Goal: Task Accomplishment & Management: Complete application form

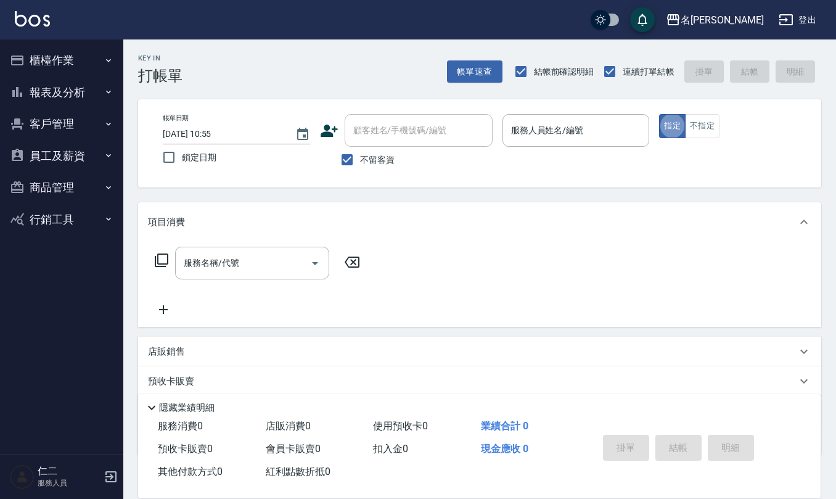
click at [548, 136] on input "服務人員姓名/編號" at bounding box center [576, 131] width 136 height 22
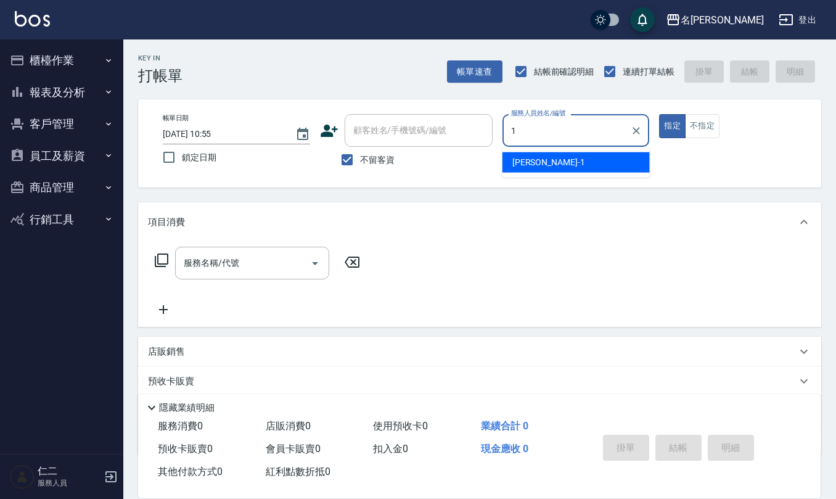
type input "[PERSON_NAME]1"
type button "true"
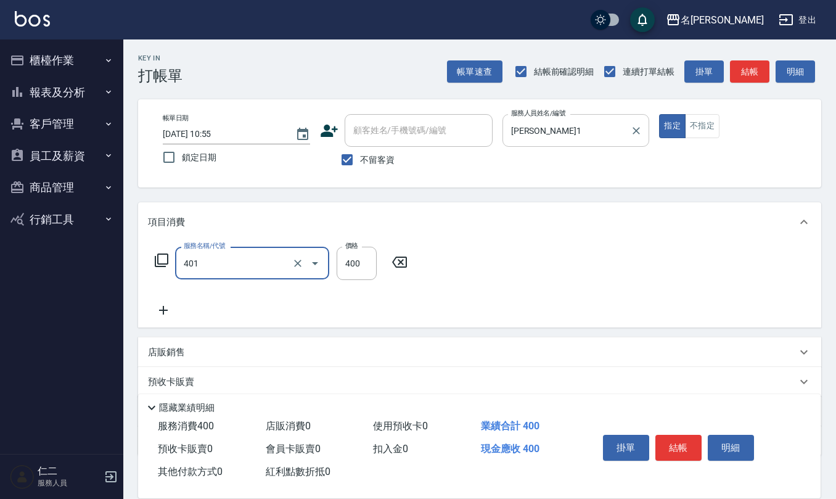
type input "剪髮(401)"
type input "270"
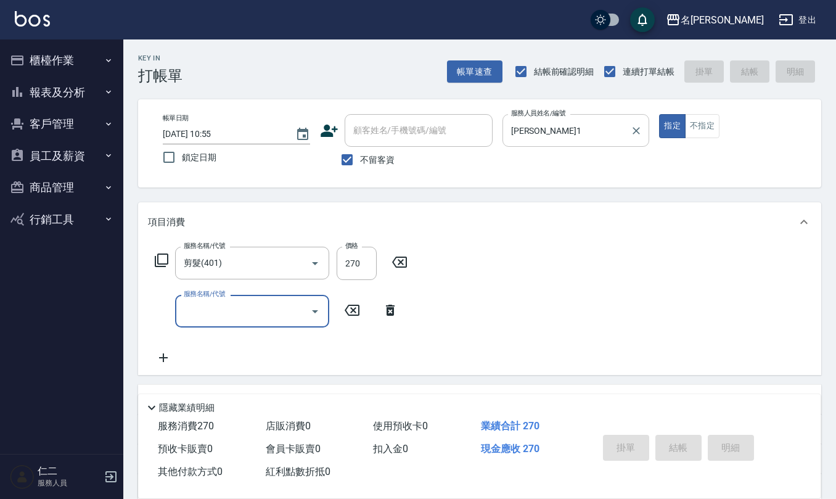
type input "[DATE] 14:27"
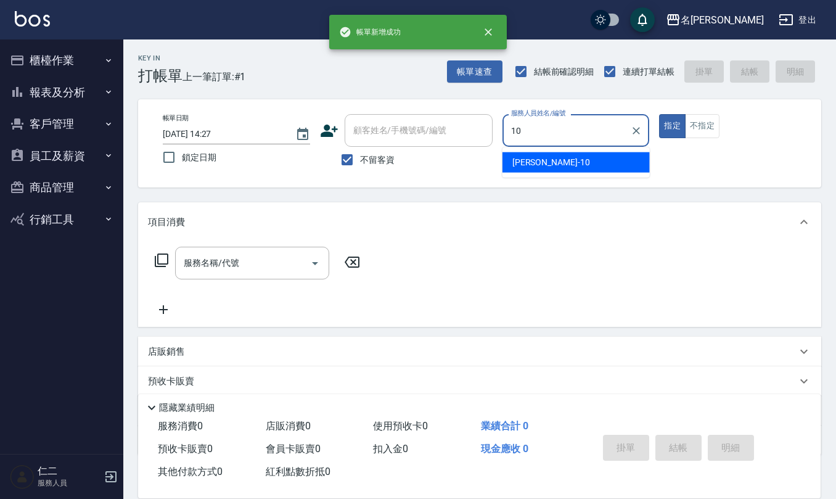
type input "[PERSON_NAME]-10"
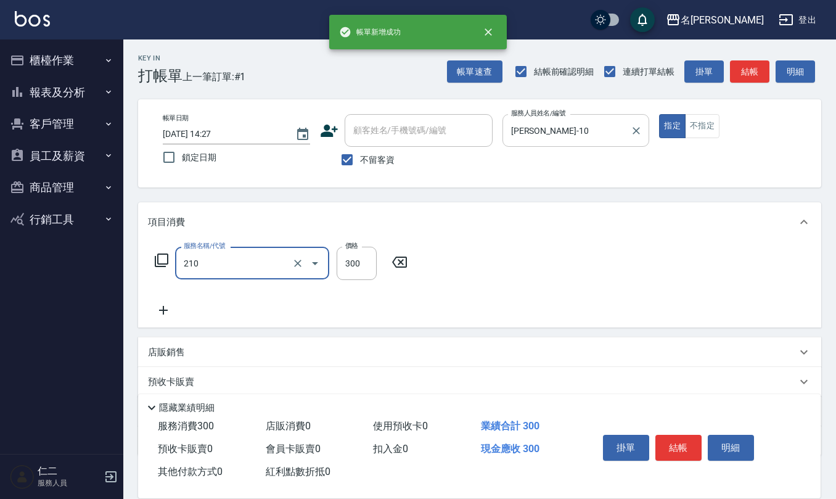
type input "[PERSON_NAME]洗髮精(210)"
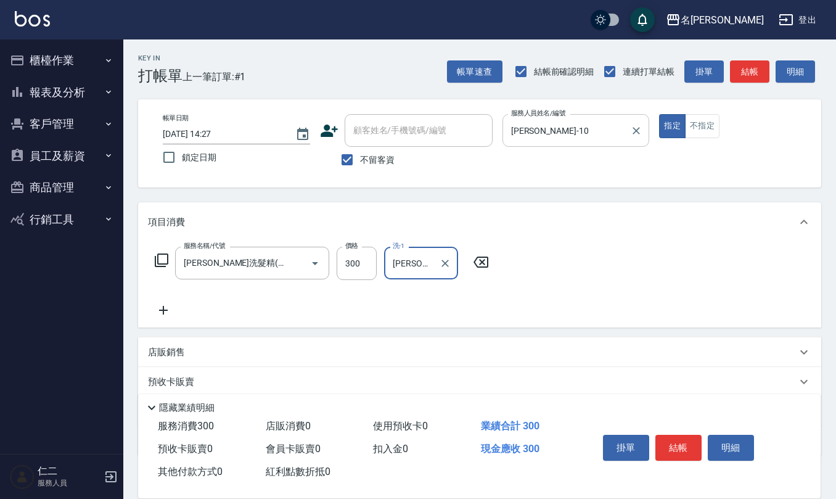
type input "[PERSON_NAME]5"
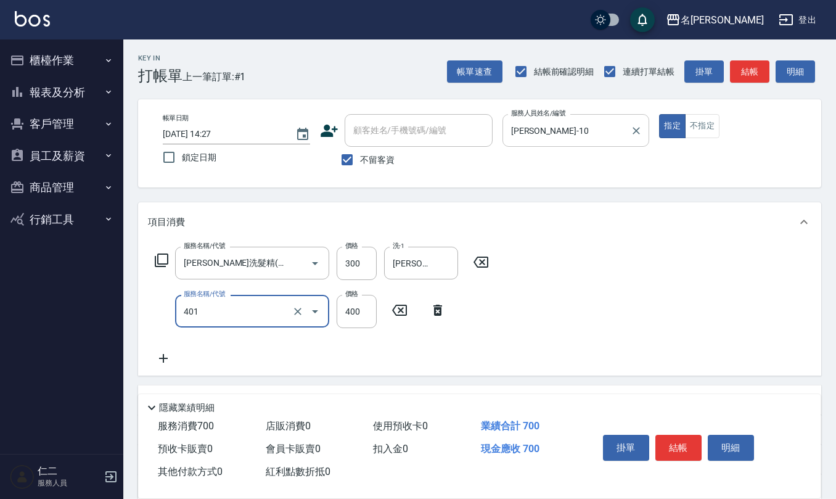
type input "剪髮(401)"
type input "360"
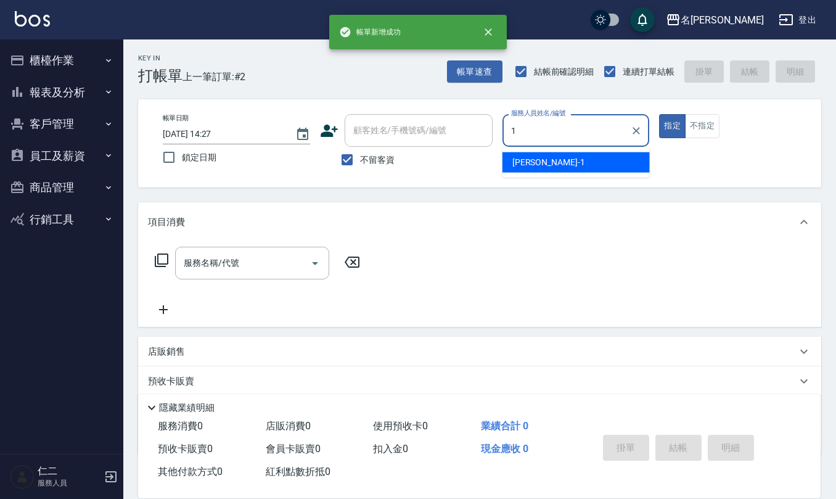
type input "[PERSON_NAME]1"
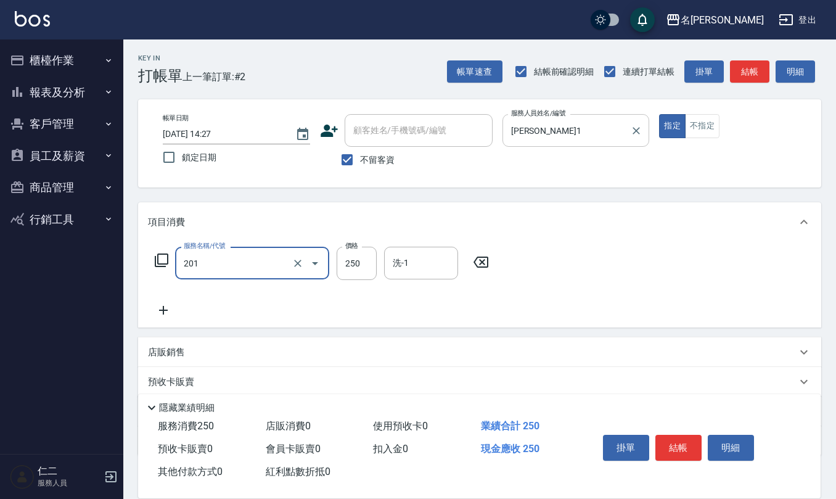
type input "洗髮(201)"
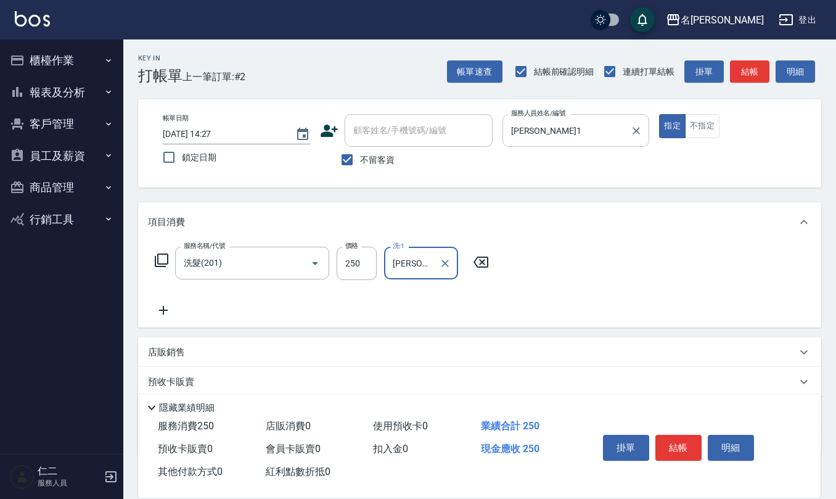
type input "[PERSON_NAME]-21"
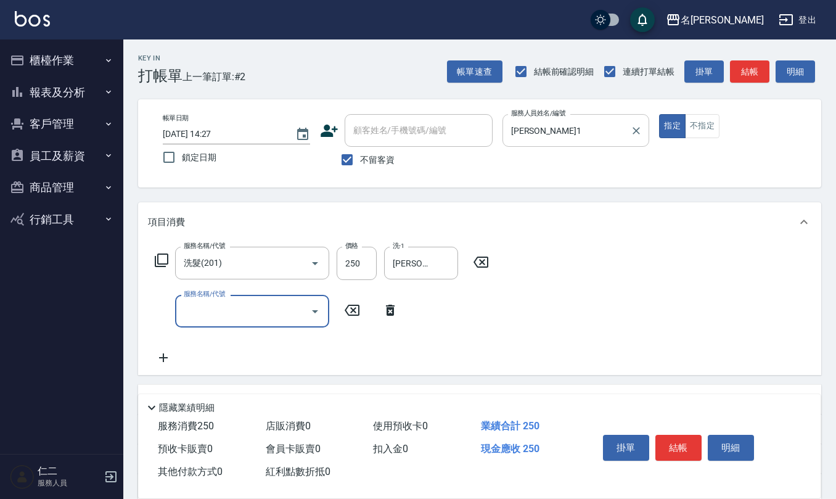
type input "4"
type input "挑染5束399(502)"
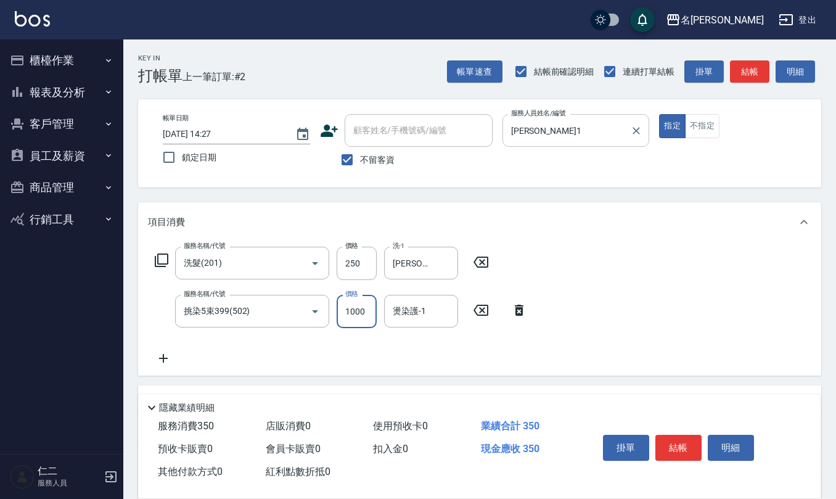
type input "1000"
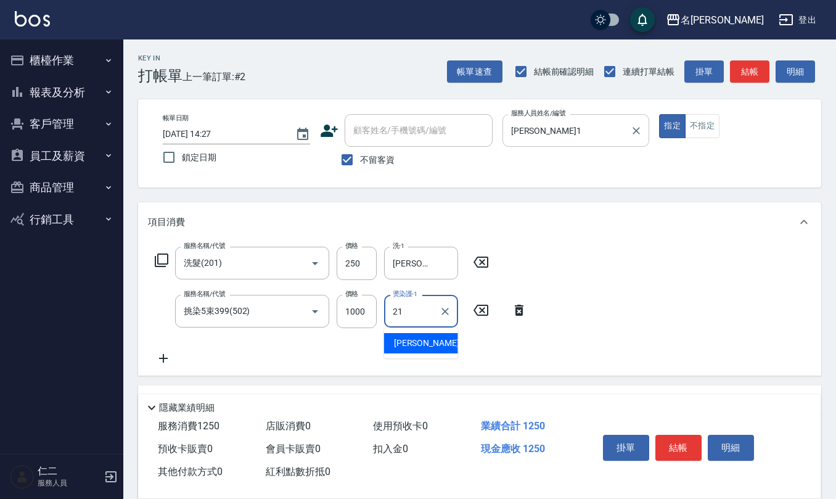
type input "[PERSON_NAME]-21"
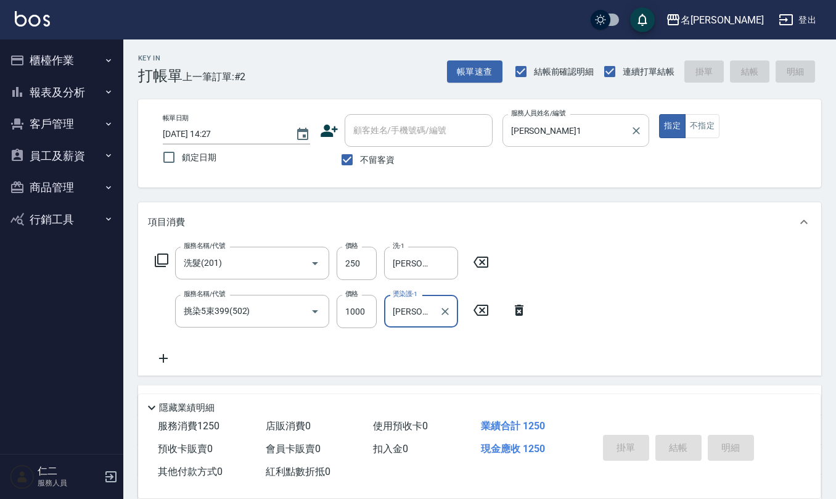
type input "[DATE] 14:28"
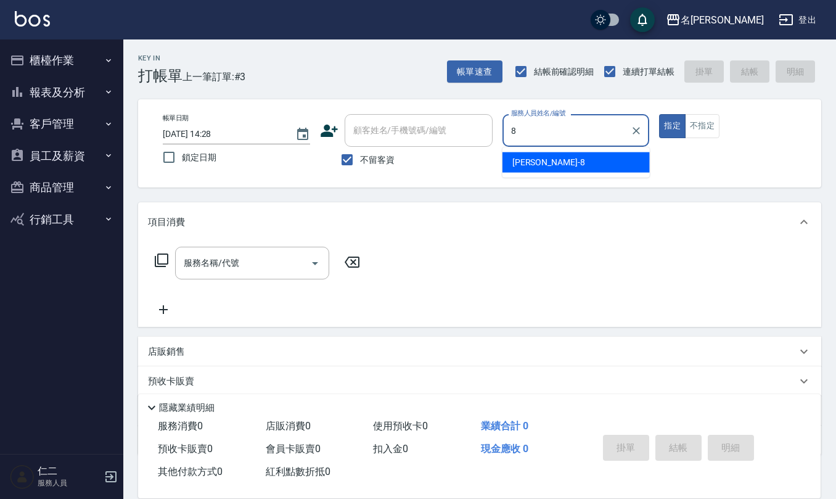
type input "[PERSON_NAME]-8"
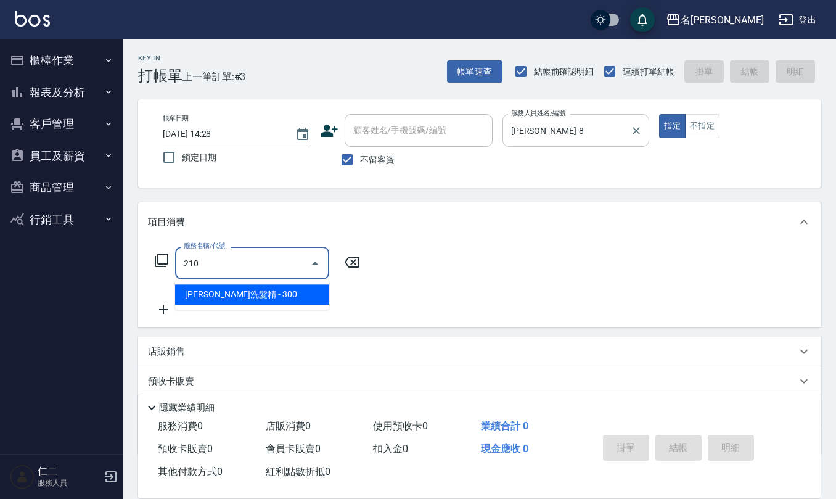
type input "[PERSON_NAME]洗髮精(210)"
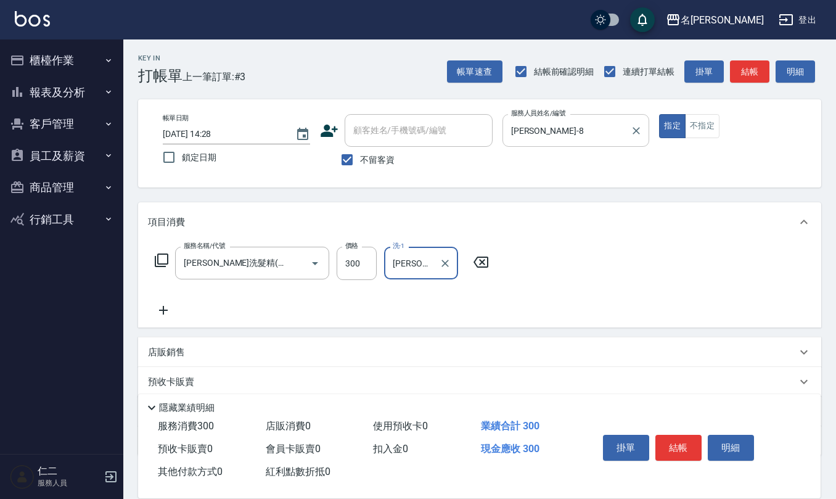
type input "[PERSON_NAME]-29"
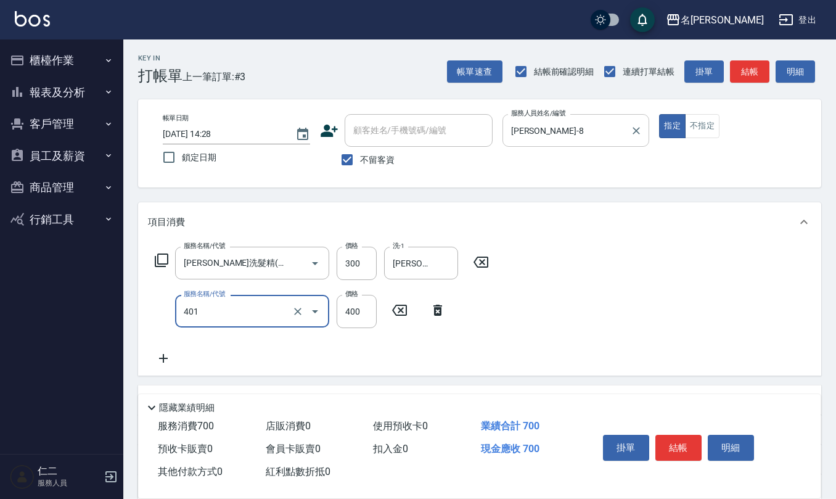
type input "剪髮(401)"
type input "400"
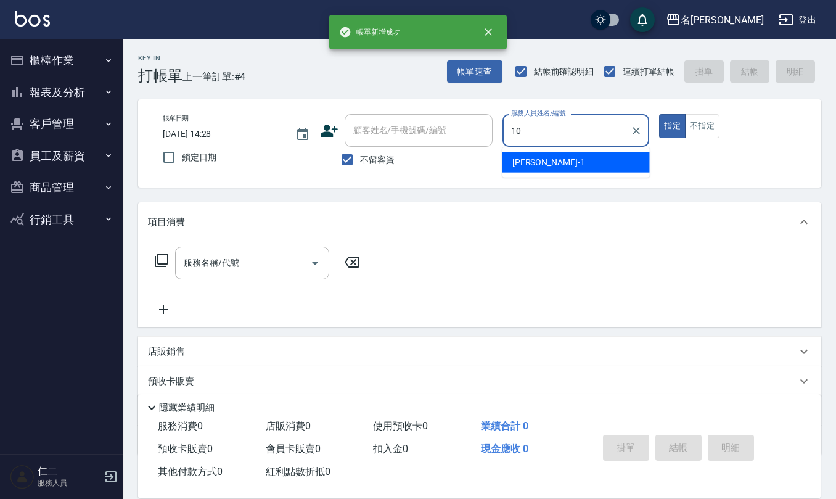
type input "[PERSON_NAME]-10"
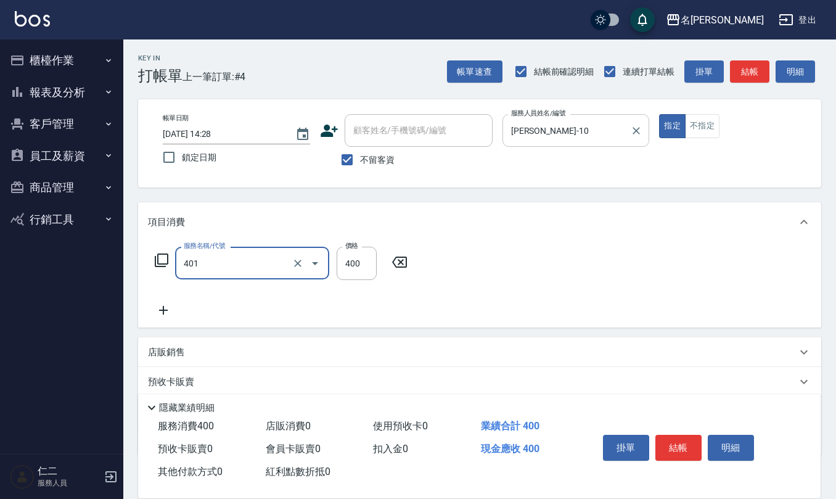
type input "剪髮(401)"
type input "405"
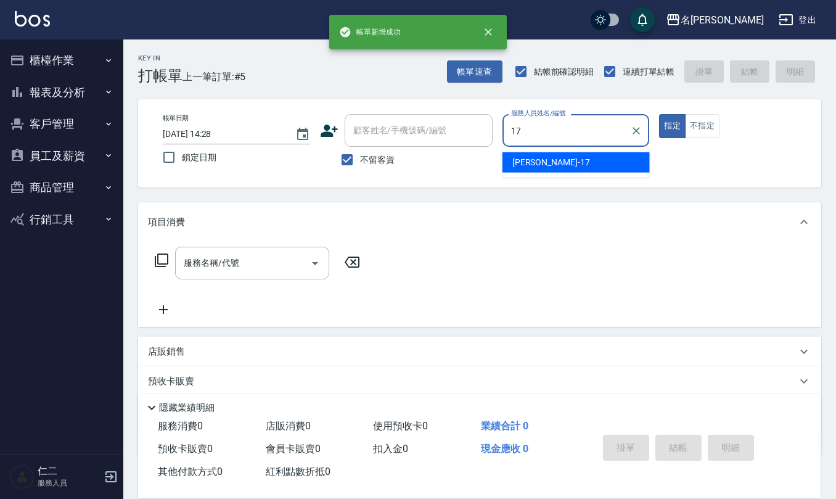
type input "[PERSON_NAME]-17"
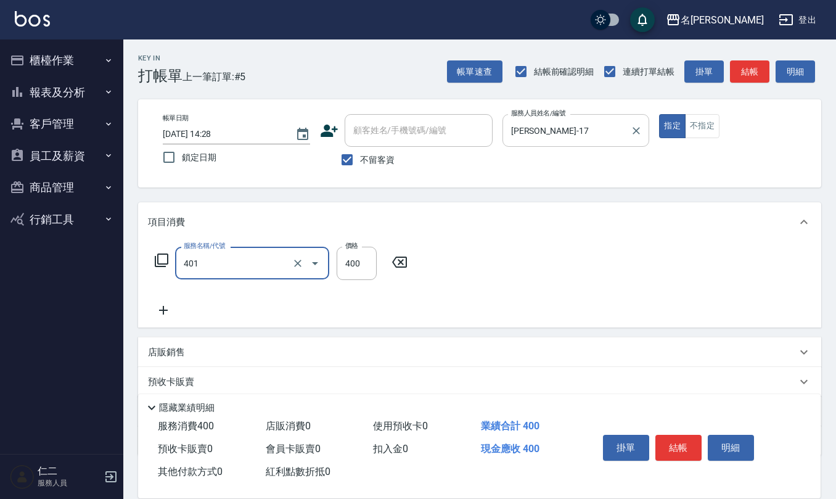
type input "剪髮(401)"
type input "450"
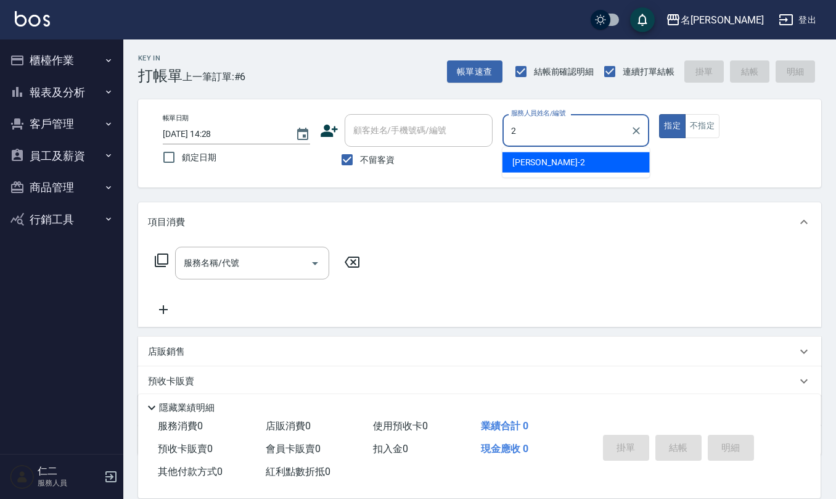
type input "[PERSON_NAME]-2"
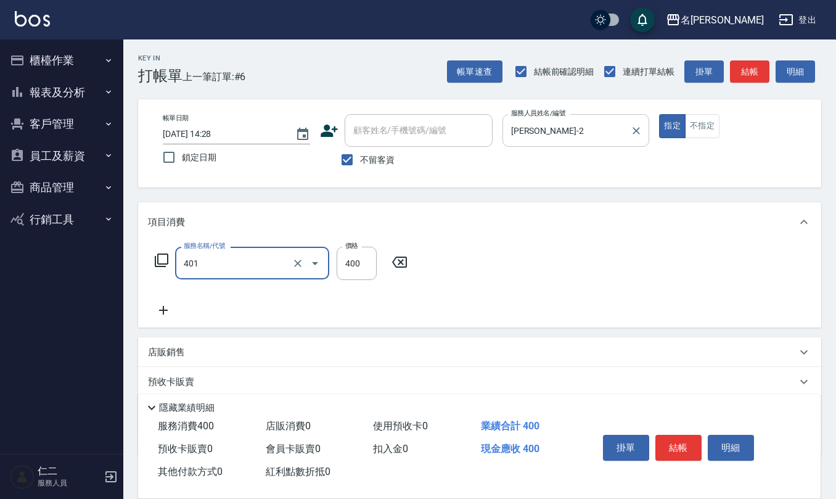
type input "剪髮(401)"
type input "350"
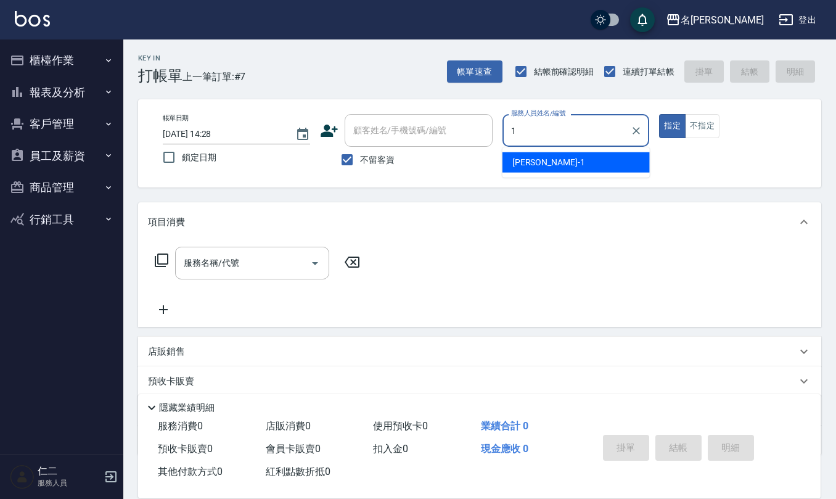
type input "[PERSON_NAME]1"
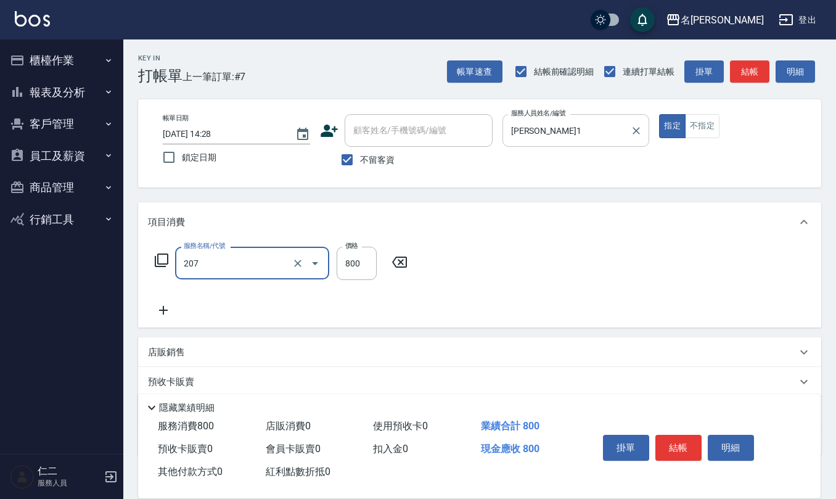
type input "清潔洗(207)"
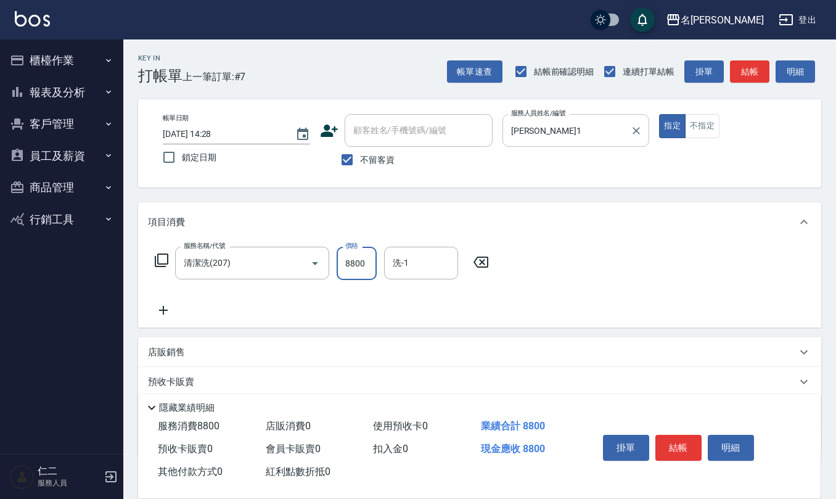
type input "8800"
type input "[PERSON_NAME]-28"
click at [360, 259] on input "8800" at bounding box center [357, 263] width 40 height 33
type input "800"
click at [165, 316] on icon at bounding box center [163, 310] width 31 height 15
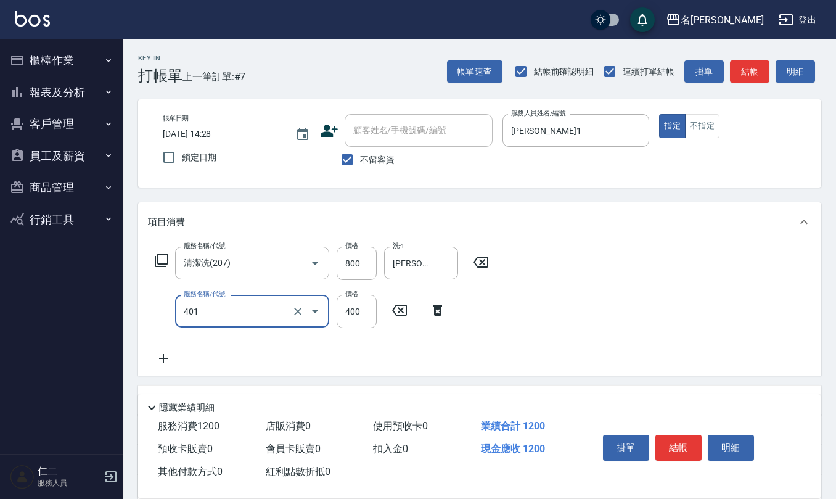
type input "剪髮(401)"
type input "360"
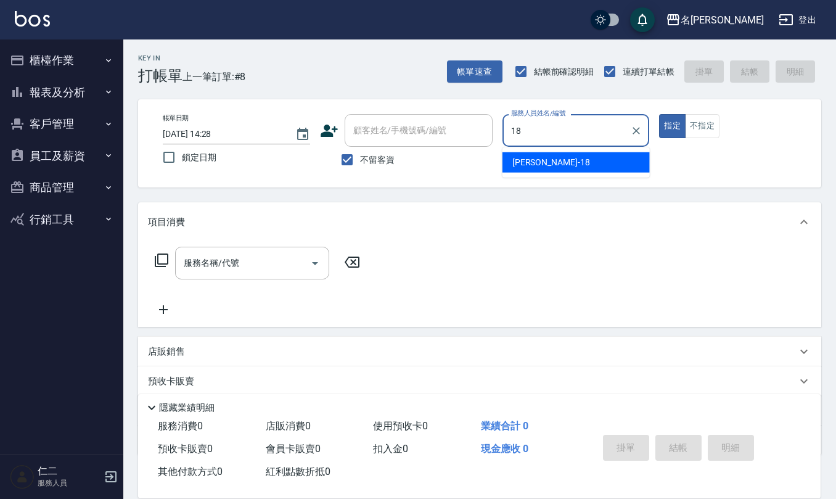
type input "[PERSON_NAME]-18"
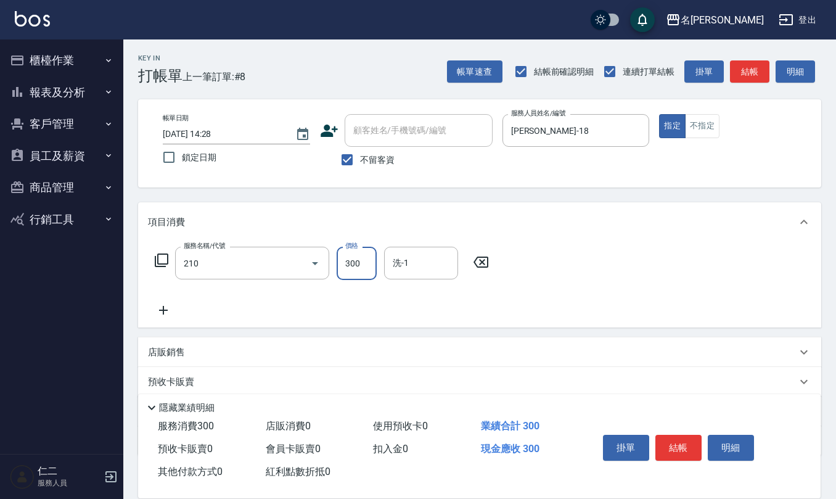
type input "[PERSON_NAME]洗髮精(210)"
type input "[PERSON_NAME]5"
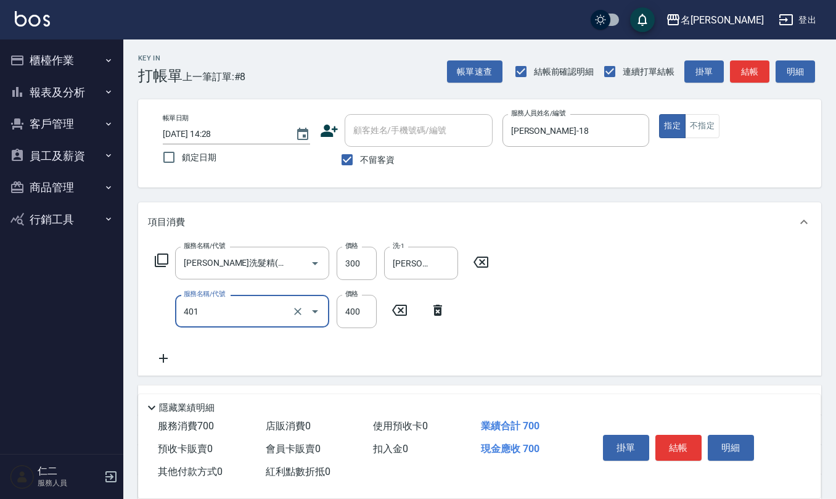
type input "剪髮(401)"
type input "350"
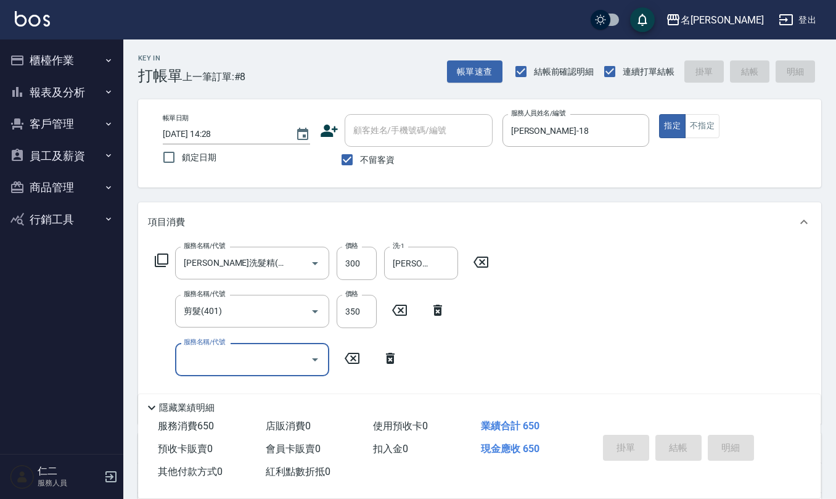
type input "[DATE] 14:29"
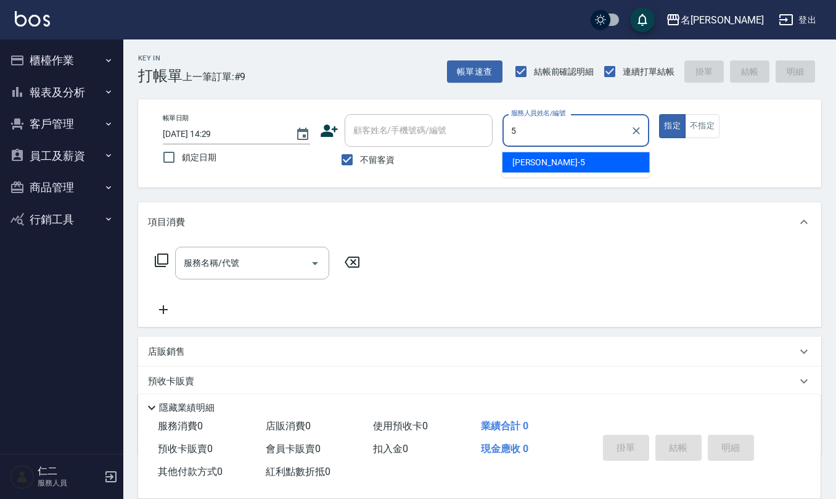
type input "[PERSON_NAME]5"
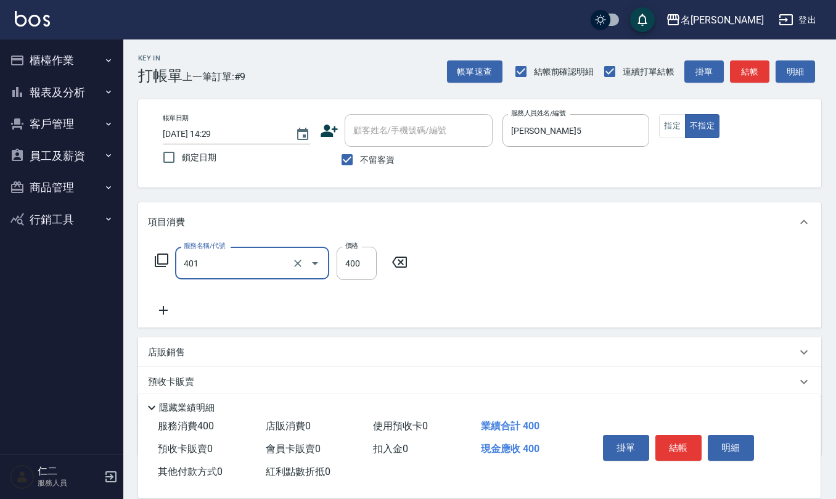
type input "剪髮(401)"
type input "200"
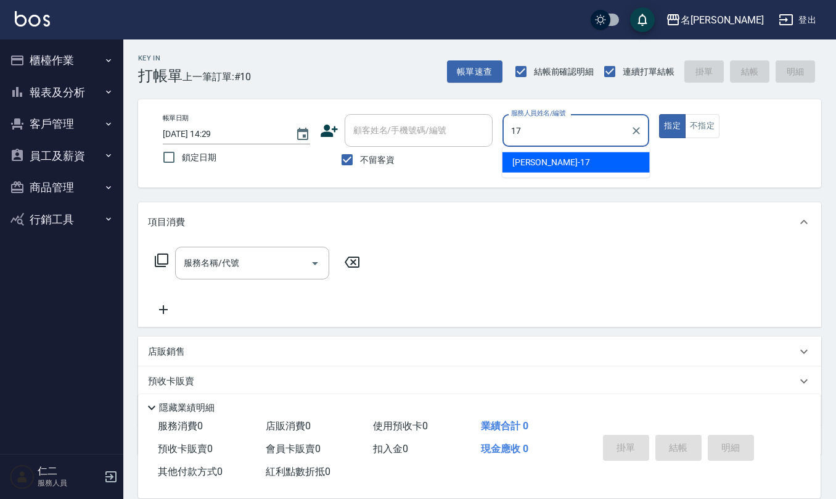
type input "[PERSON_NAME]-17"
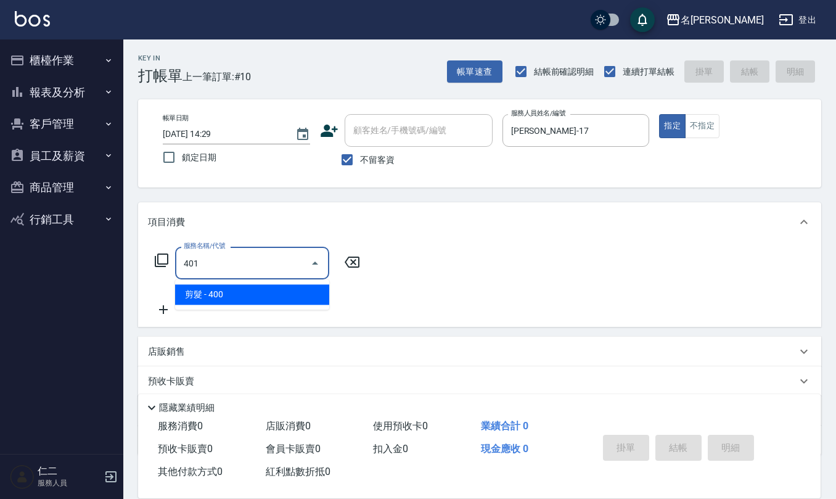
type input "剪髮(401)"
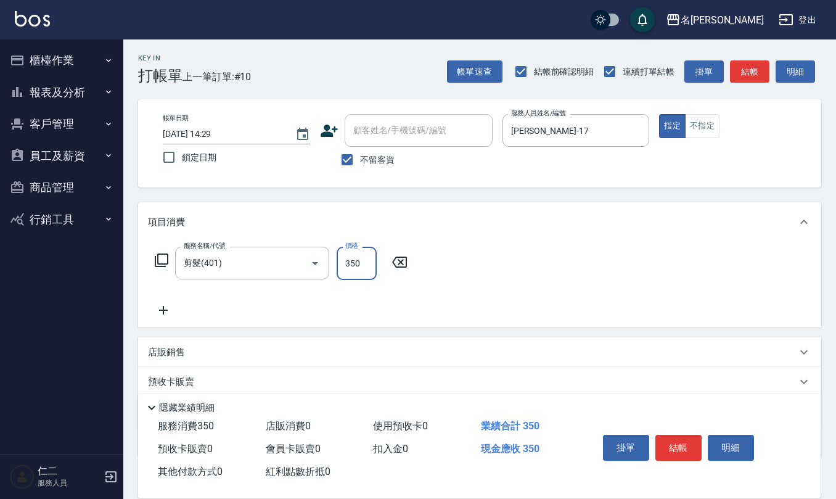
type input "350"
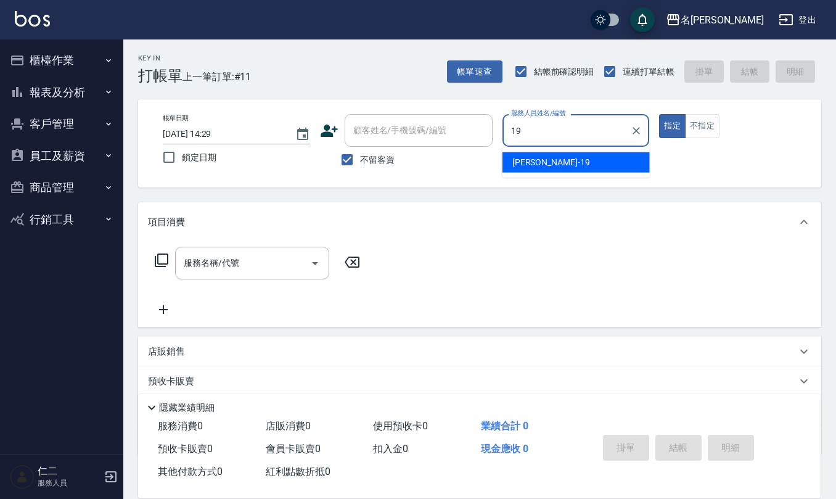
type input "[PERSON_NAME]-19"
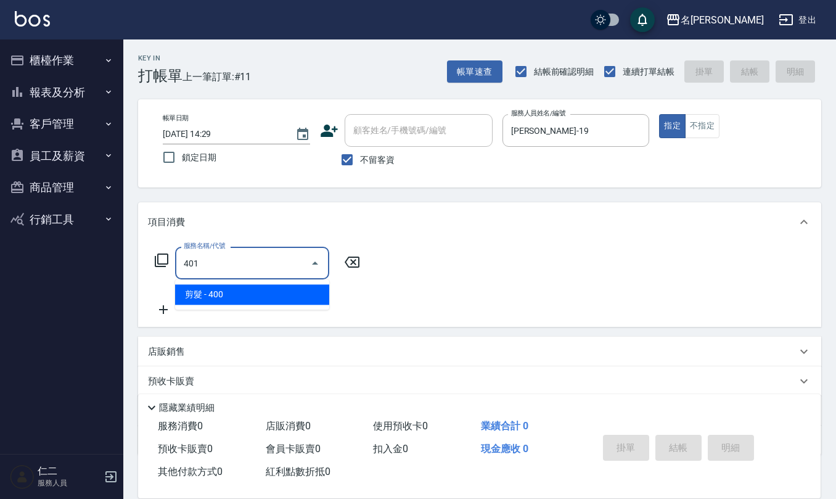
type input "剪髮(401)"
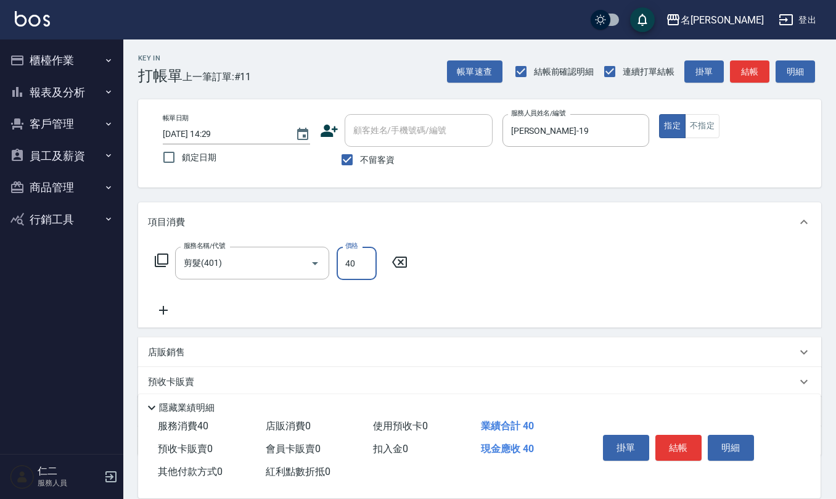
type input "400"
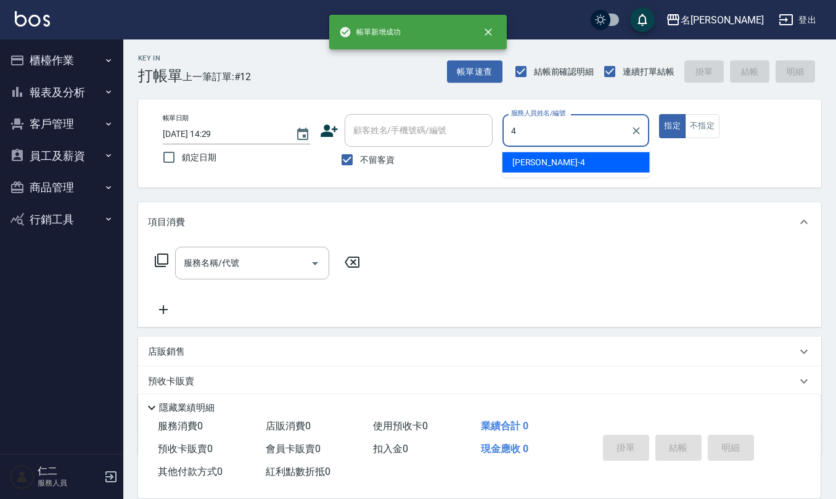
type input "[PERSON_NAME]-4"
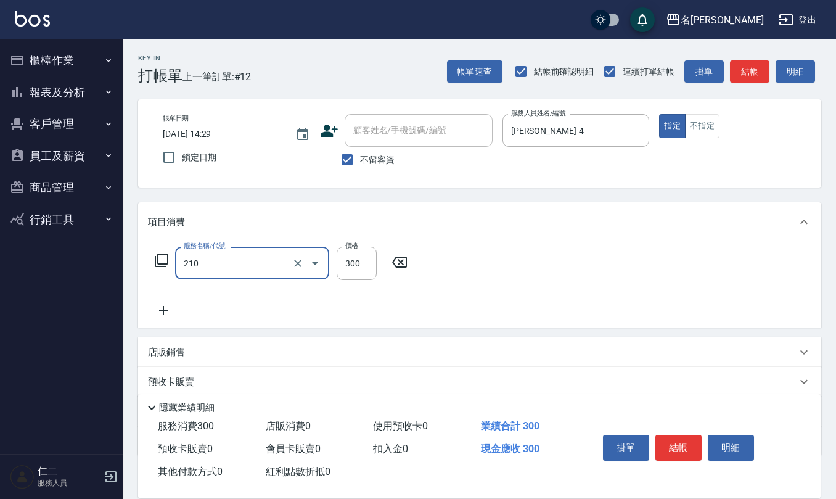
type input "[PERSON_NAME]洗髮精(210)"
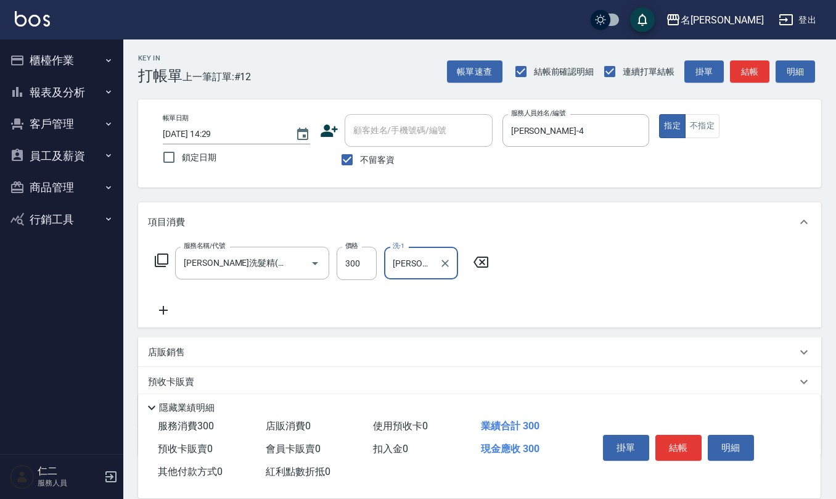
type input "[PERSON_NAME]-29"
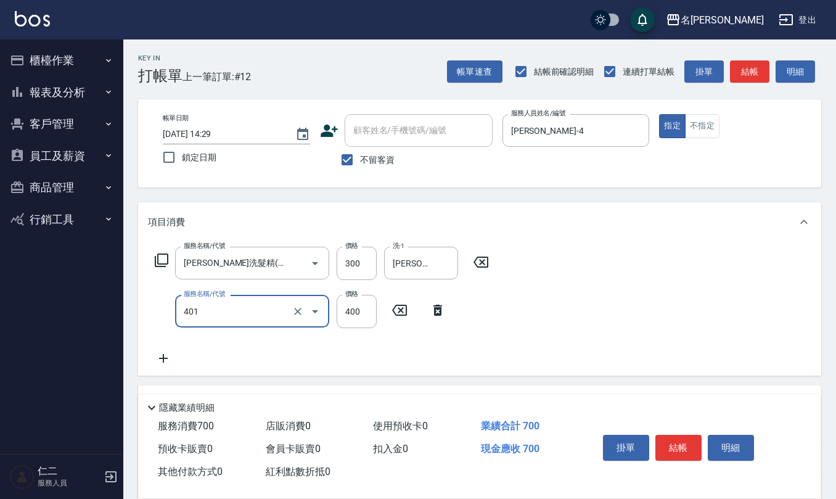
type input "剪髮(401)"
type input "450"
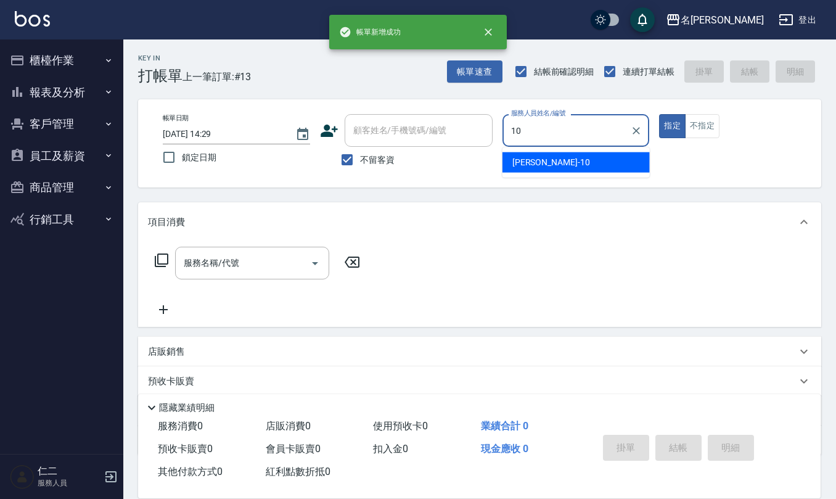
type input "[PERSON_NAME]-10"
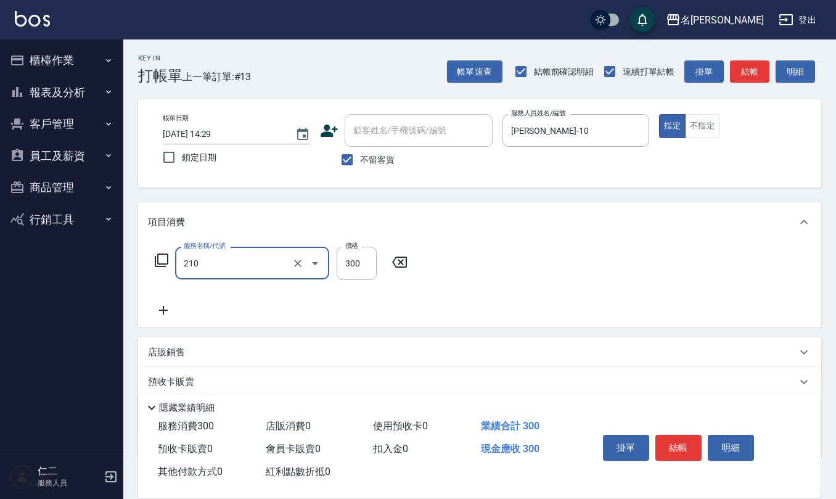
type input "[PERSON_NAME]洗髮精(210)"
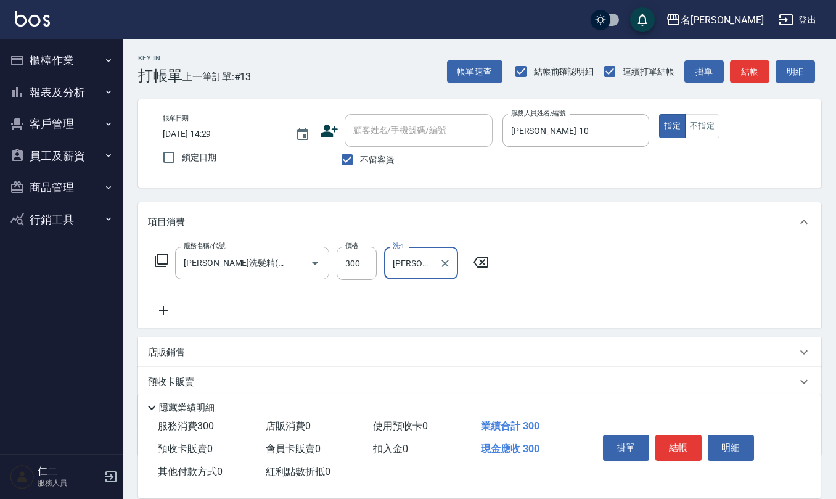
type input "[PERSON_NAME]-33"
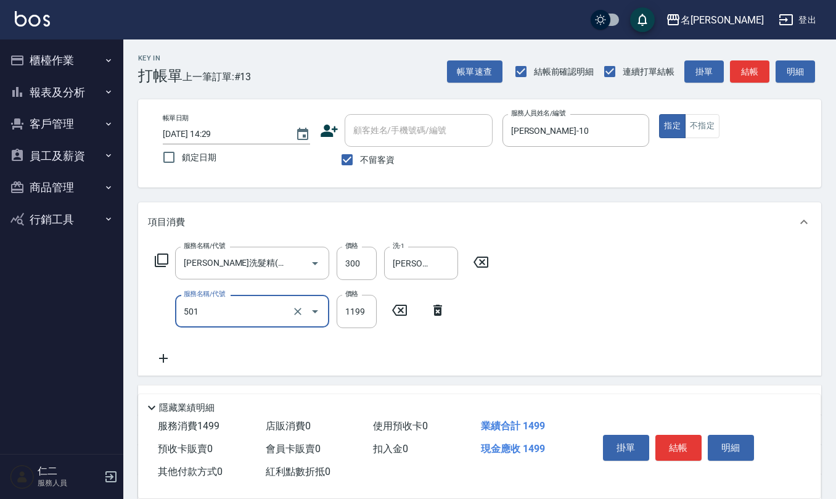
type input "染髮(501)"
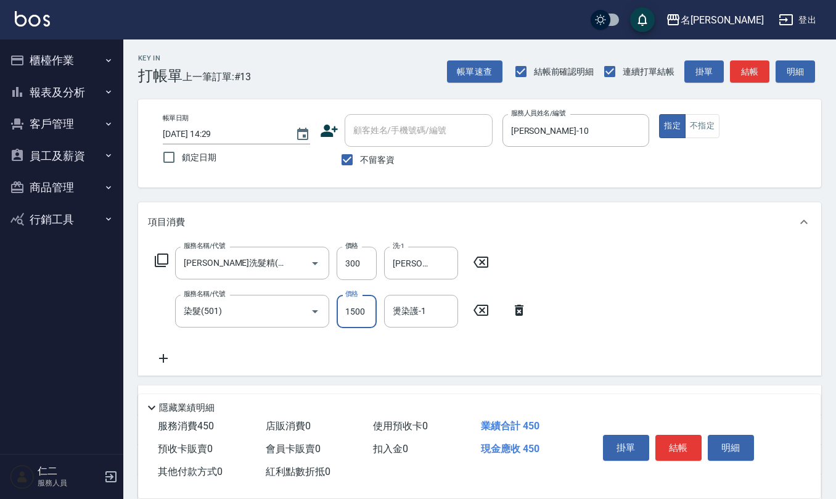
type input "1500"
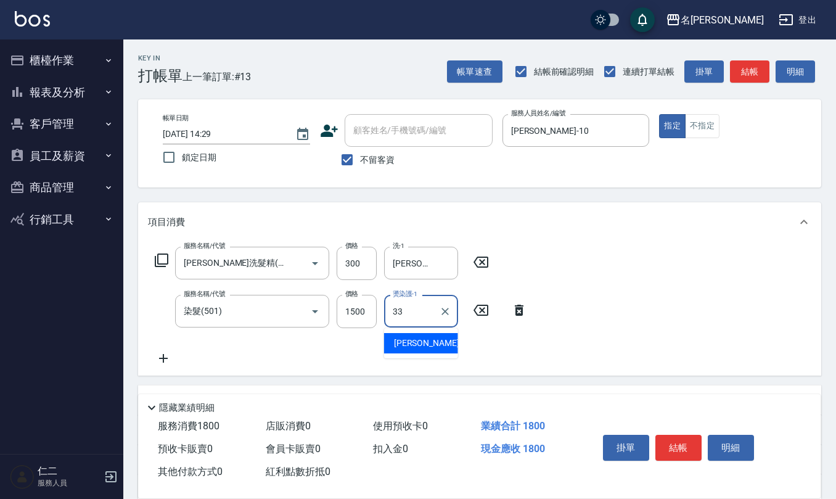
type input "[PERSON_NAME]-33"
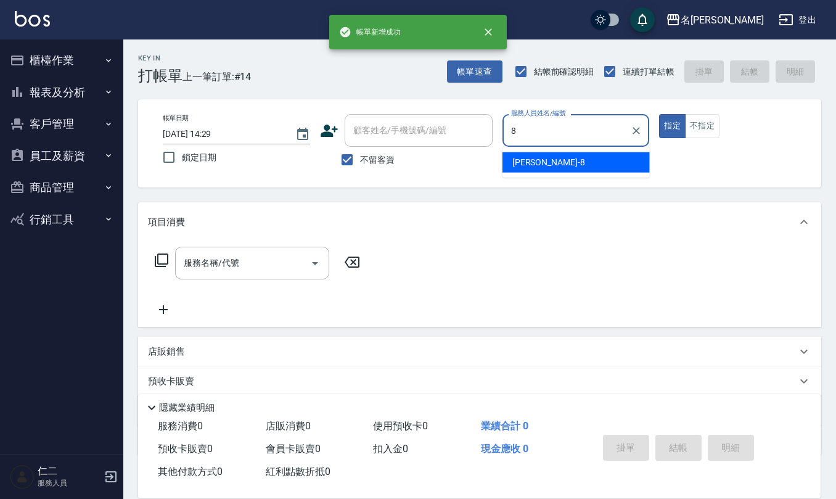
type input "[PERSON_NAME]-8"
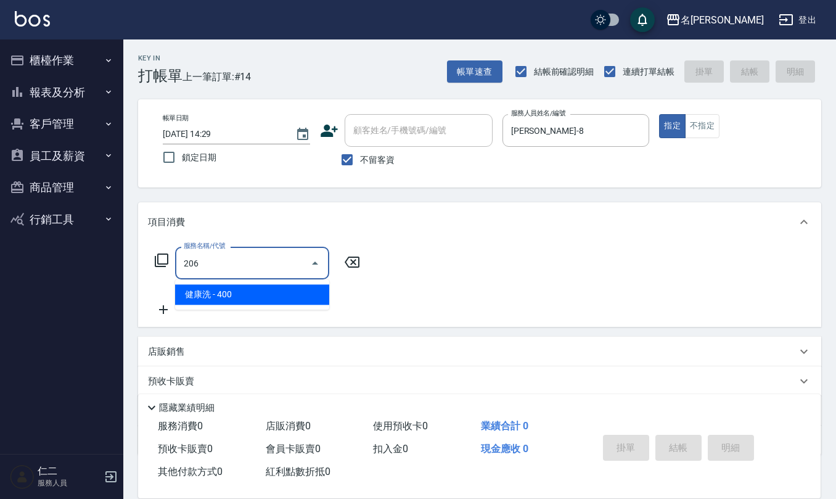
type input "健康洗(206)"
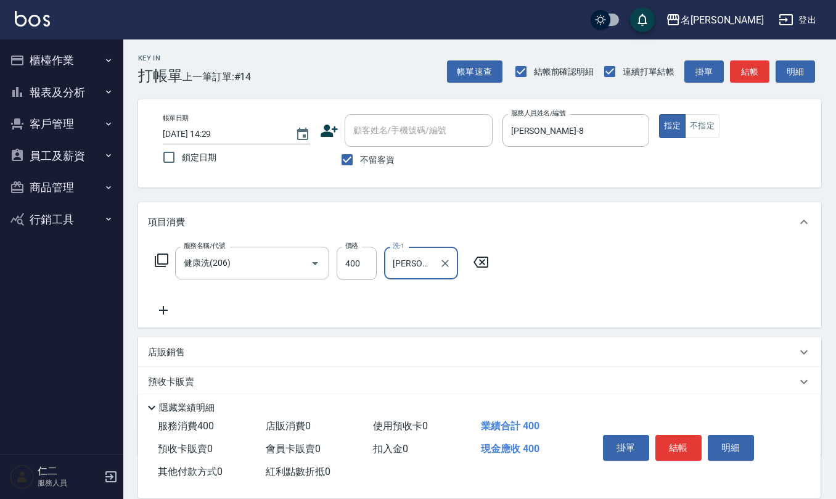
type input "[PERSON_NAME]-28"
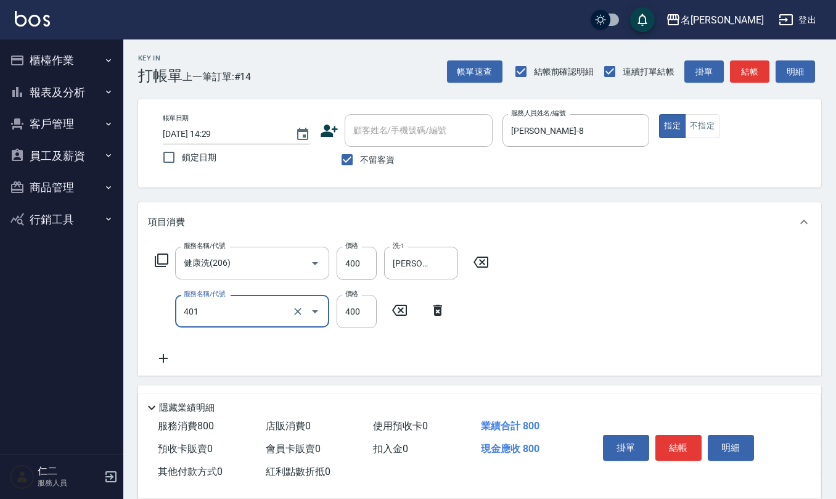
type input "剪髮(401)"
type input "400"
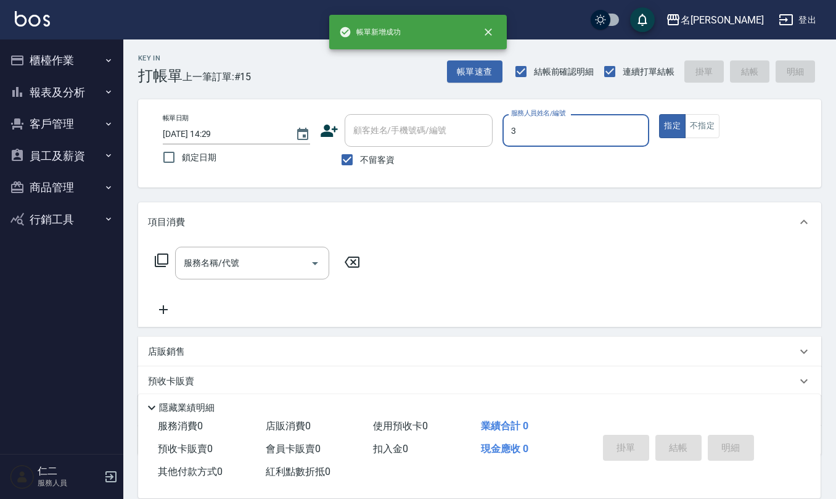
type input "[PERSON_NAME]-3"
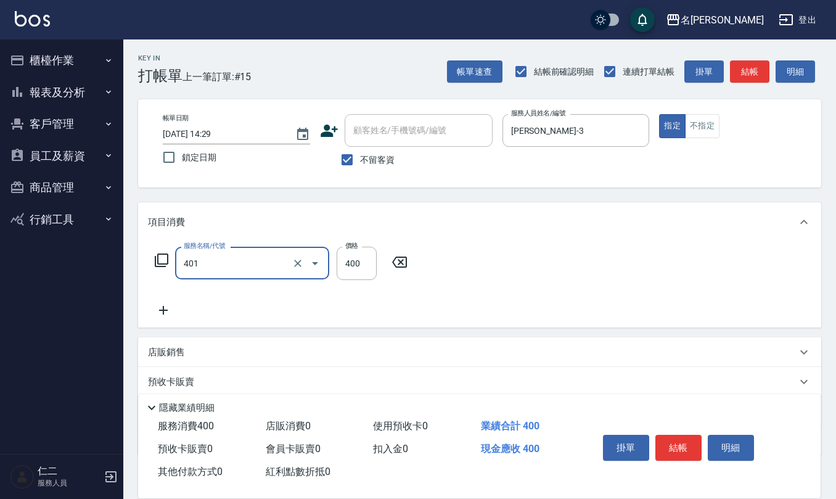
type input "剪髮(401)"
type input "400"
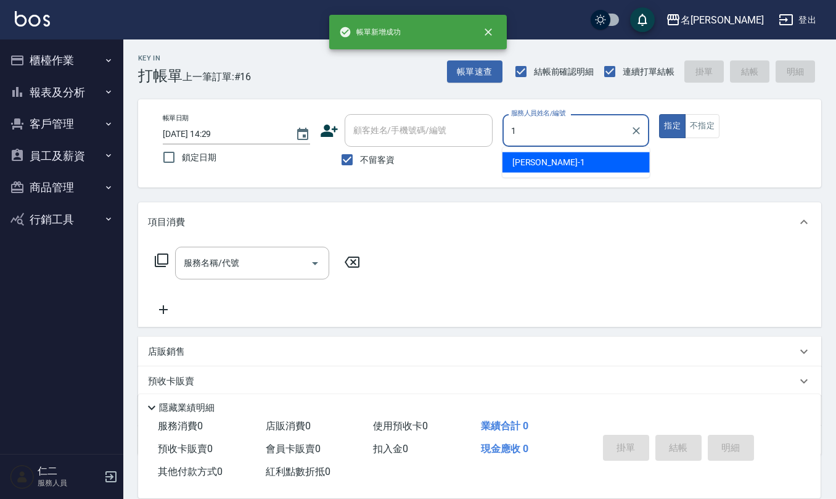
type input "[PERSON_NAME]1"
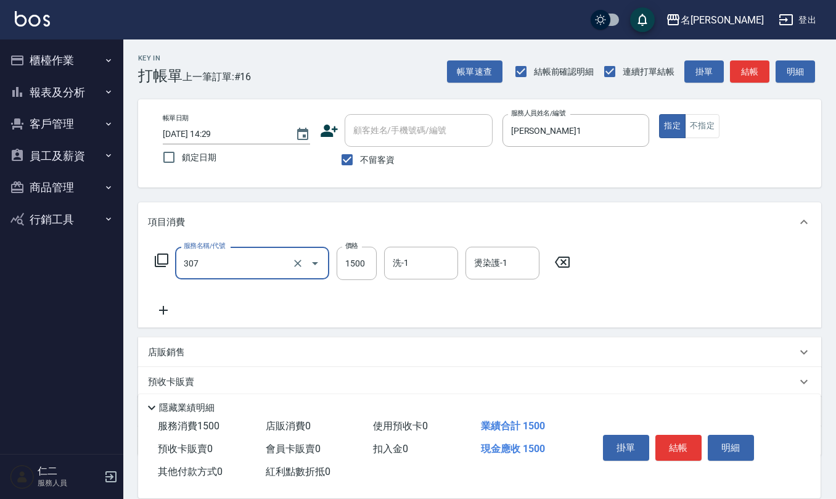
type input "EF麥拉寧燙髮1500(307)"
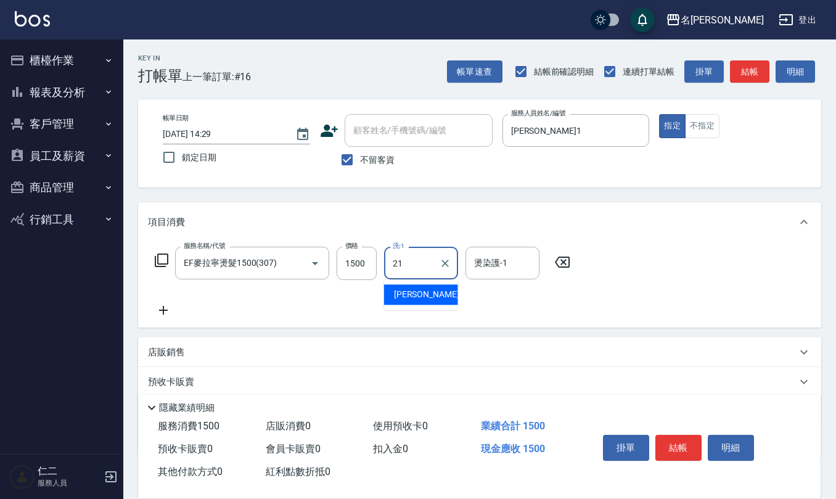
type input "[PERSON_NAME]-21"
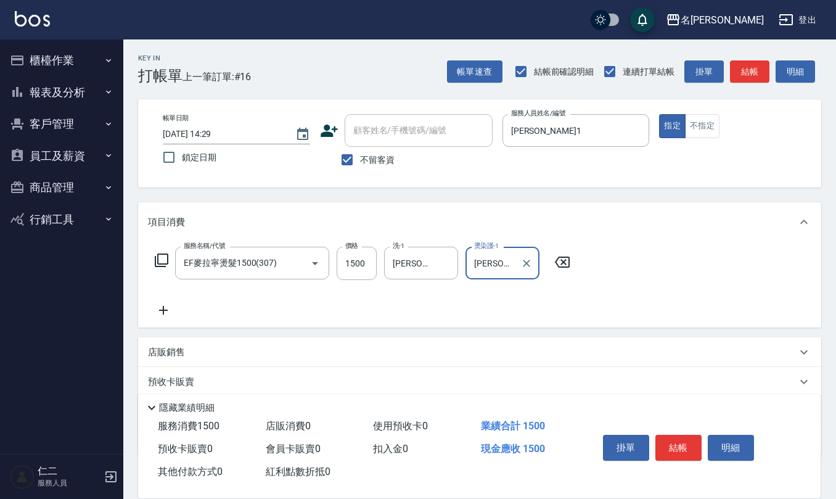
type input "[PERSON_NAME]-21"
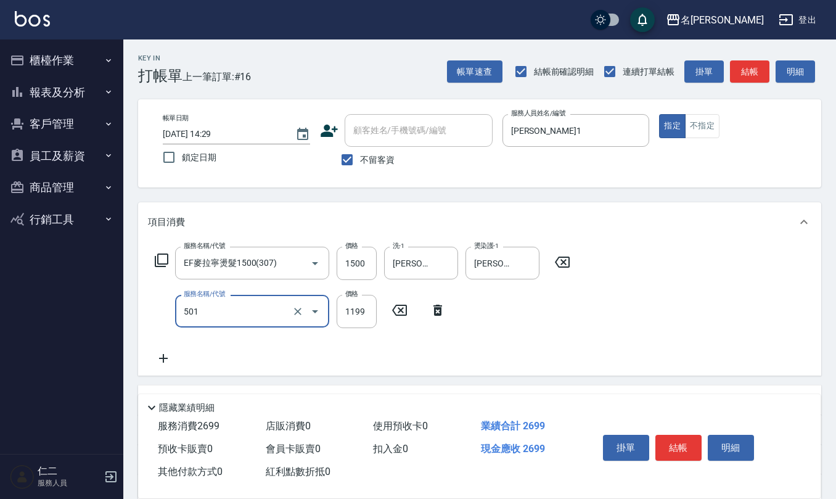
type input "染髮(501)"
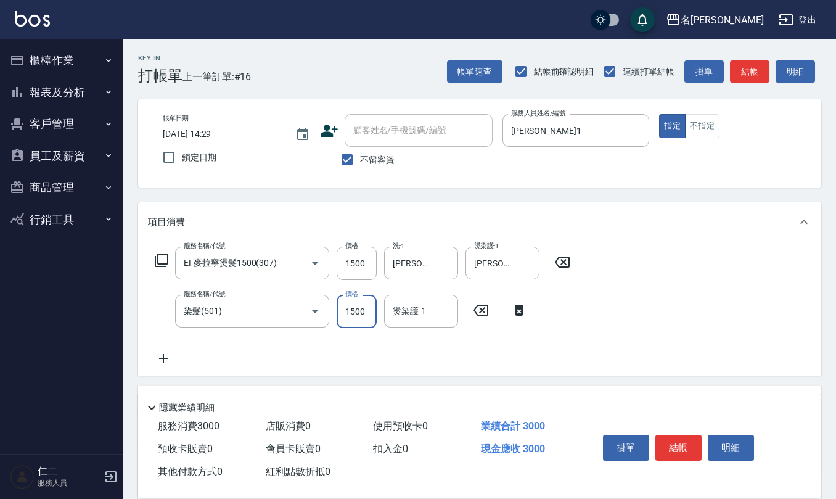
type input "1500"
type input "[PERSON_NAME]-21"
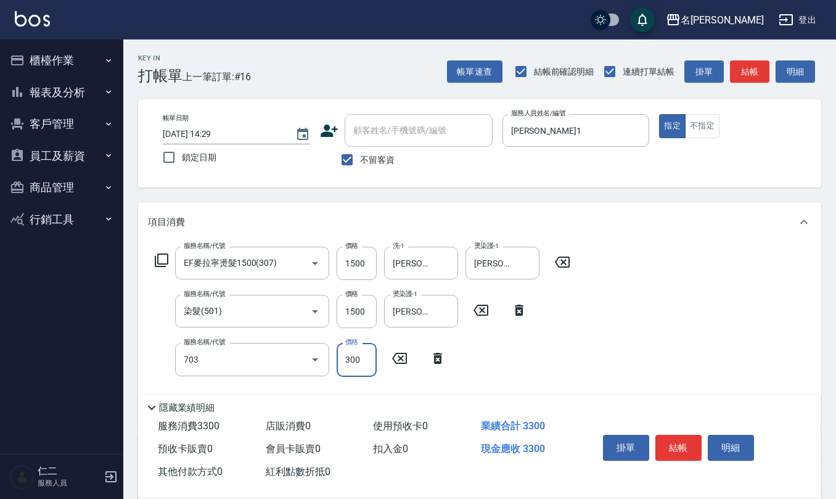
type input "(1236)設計師(703)"
type input "500"
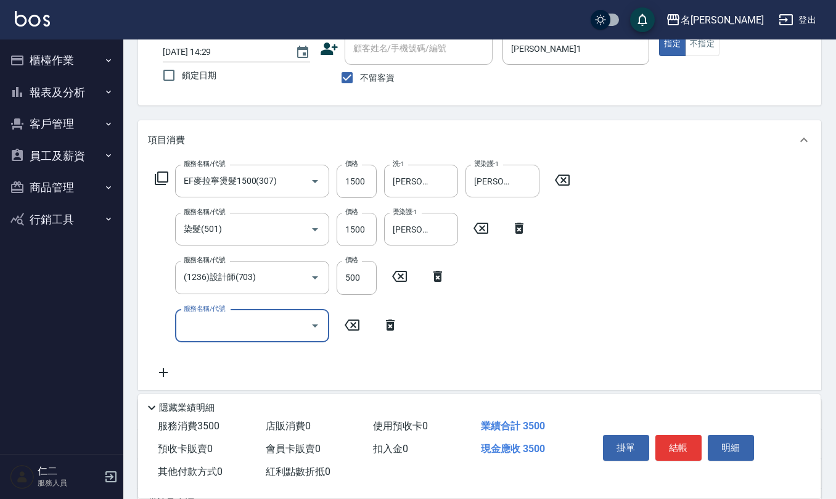
scroll to position [82, 0]
type input "[DATE] 14:35"
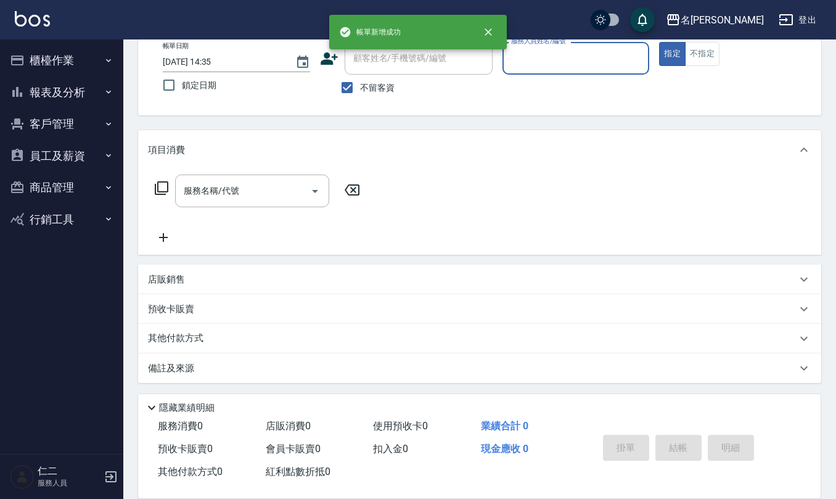
scroll to position [0, 0]
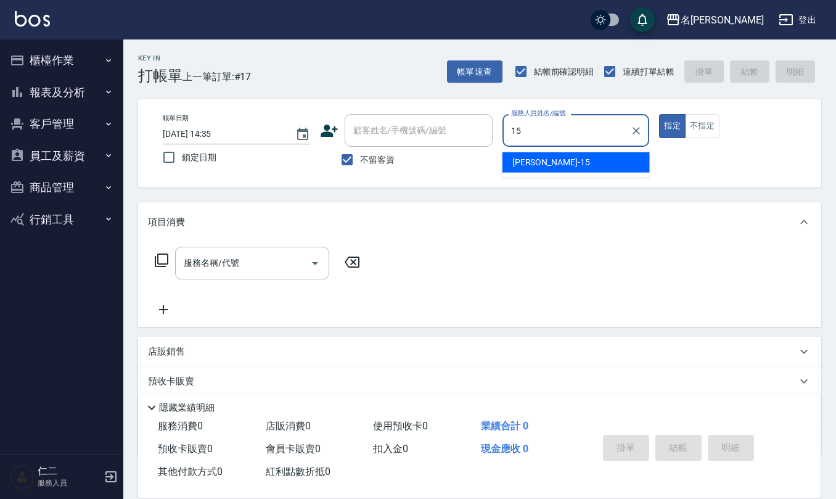
type input "[PERSON_NAME]-15"
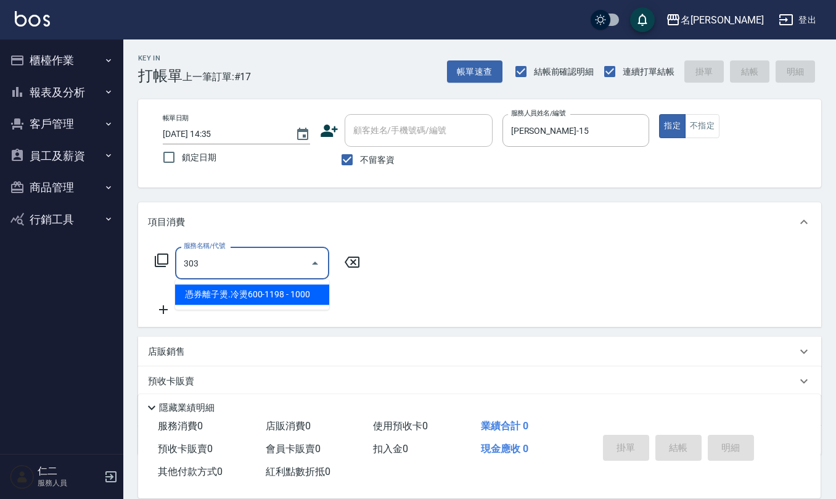
type input "憑券離子燙.冷燙600-1198(303)"
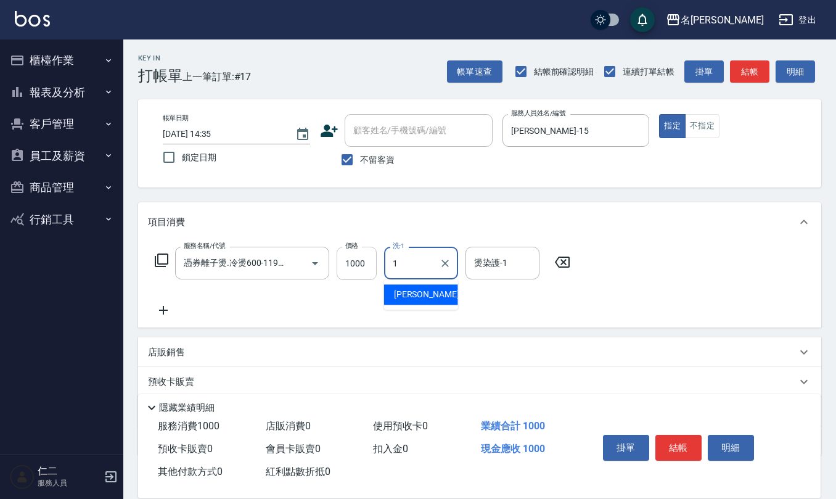
type input "1"
click at [367, 260] on input "1000" at bounding box center [357, 263] width 40 height 33
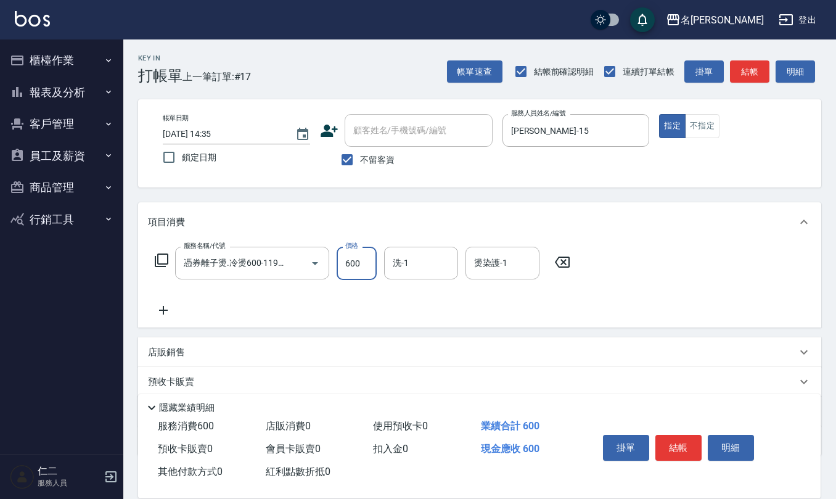
type input "600"
type input "[PERSON_NAME]-15"
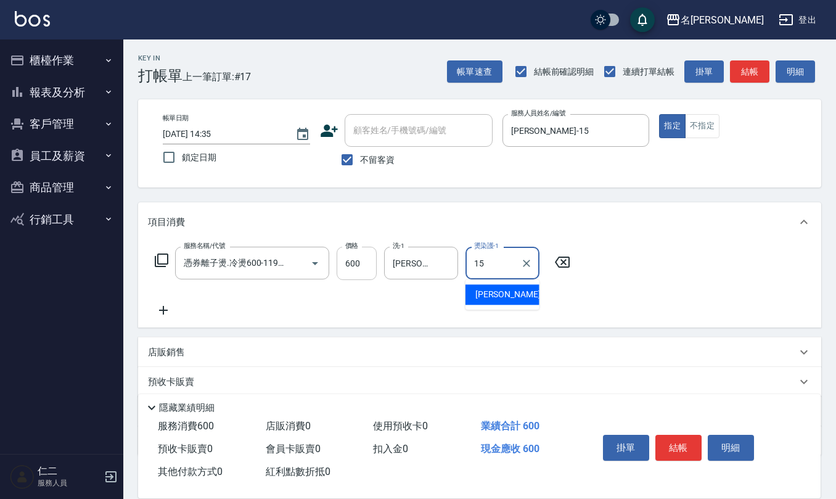
type input "[PERSON_NAME]-15"
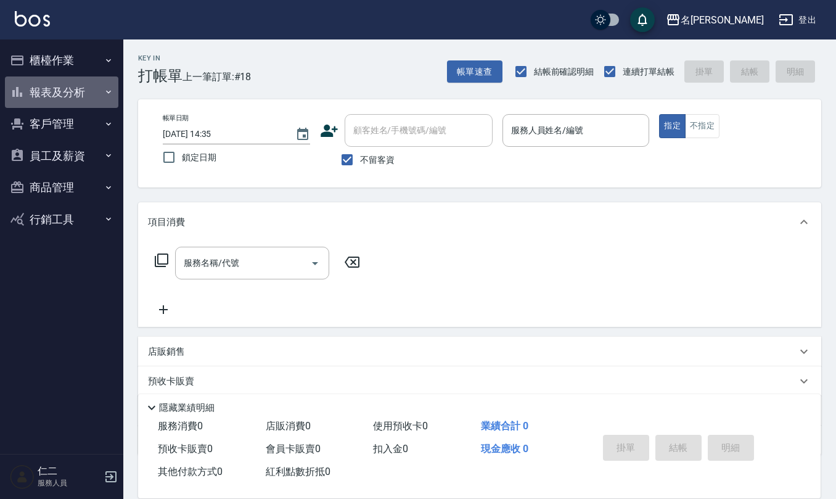
click at [68, 94] on button "報表及分析" at bounding box center [61, 92] width 113 height 32
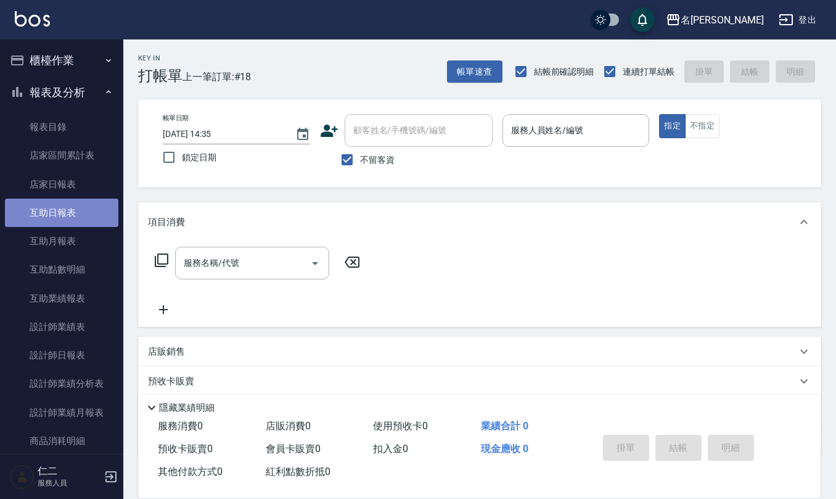
click at [78, 215] on link "互助日報表" at bounding box center [61, 213] width 113 height 28
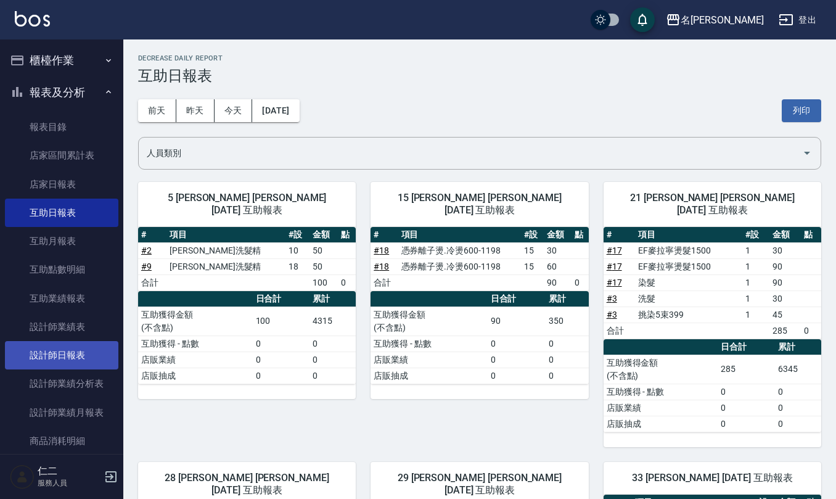
click at [70, 343] on link "設計師日報表" at bounding box center [61, 355] width 113 height 28
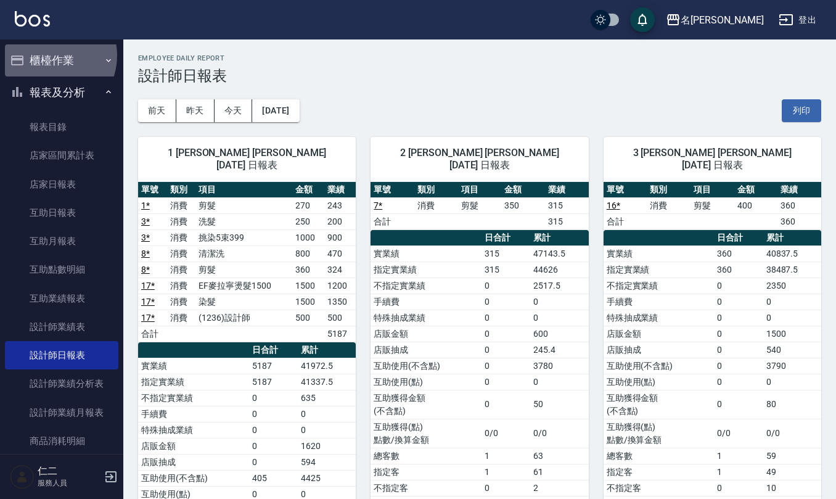
click at [51, 55] on button "櫃檯作業" at bounding box center [61, 60] width 113 height 32
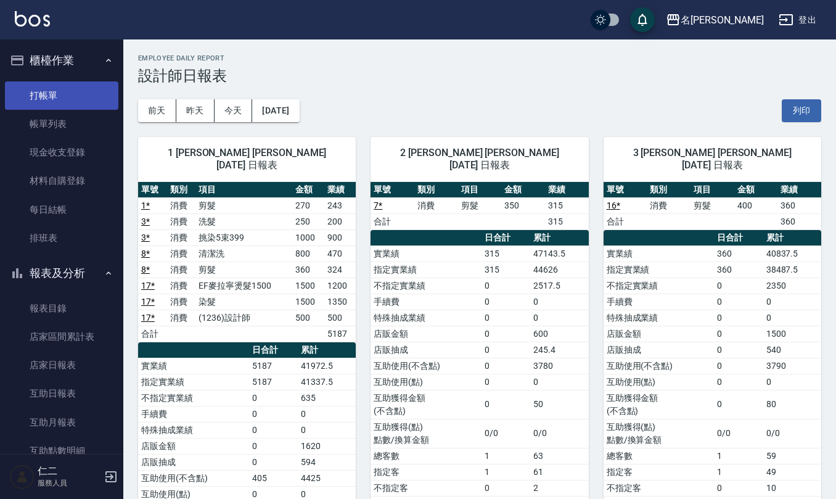
click at [59, 104] on link "打帳單" at bounding box center [61, 95] width 113 height 28
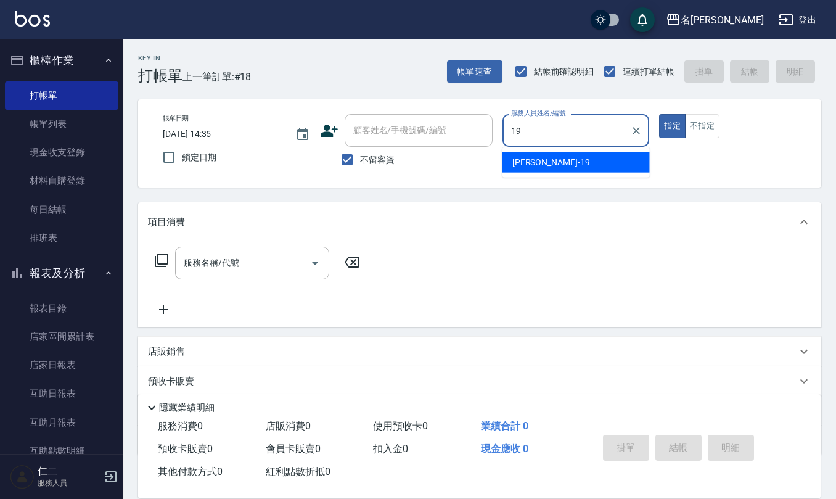
type input "[PERSON_NAME]-19"
type button "true"
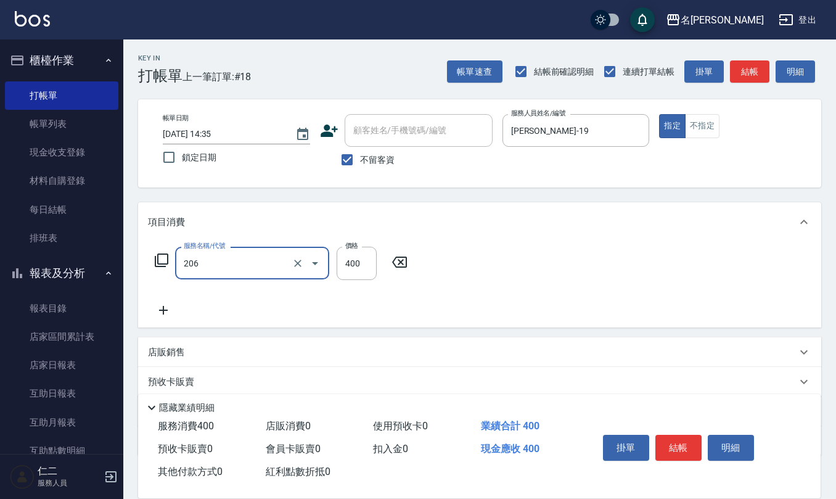
type input "健康洗(206)"
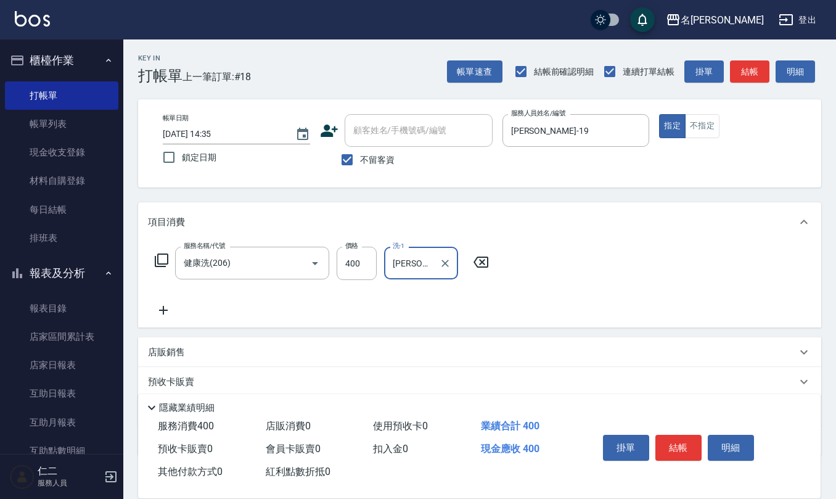
type input "[PERSON_NAME]-26"
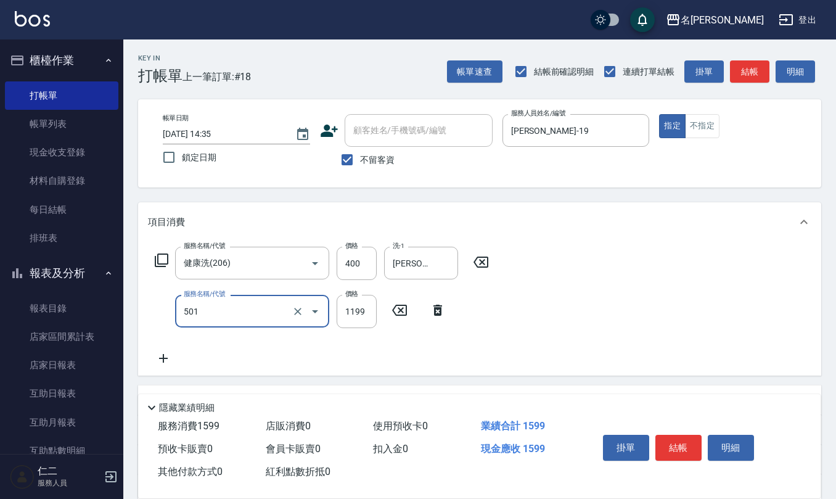
type input "染髮(501)"
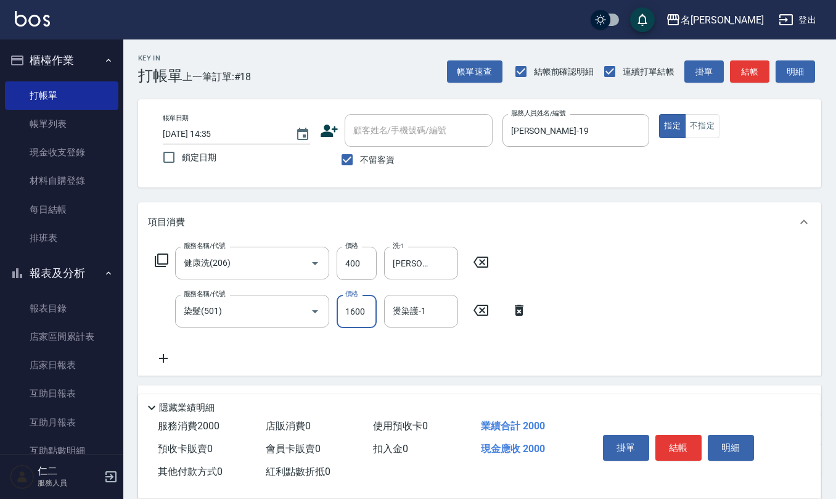
type input "1600"
type input "[PERSON_NAME]-26"
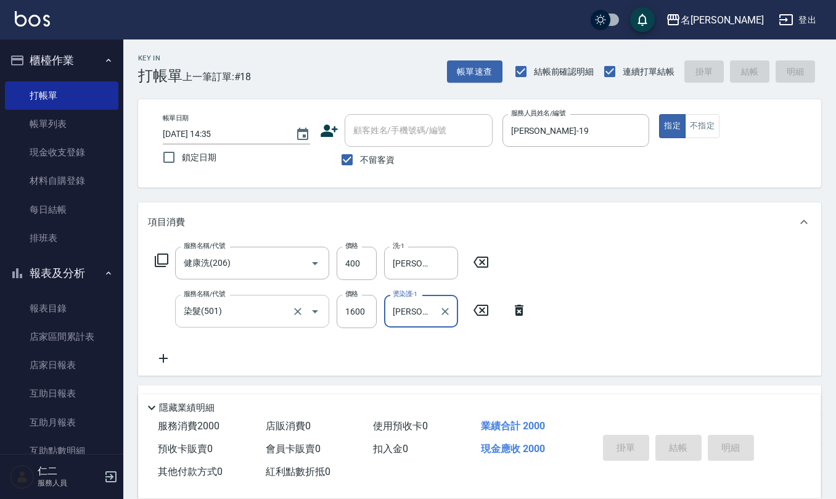
type input "[DATE] 14:37"
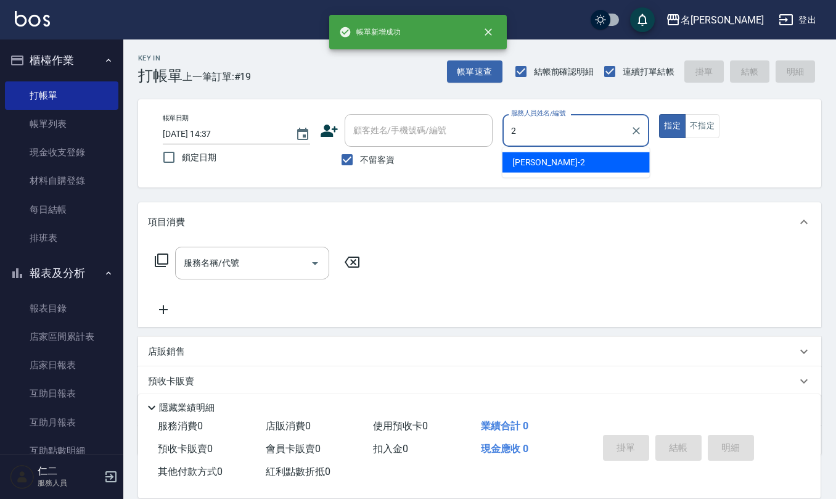
type input "[PERSON_NAME]-2"
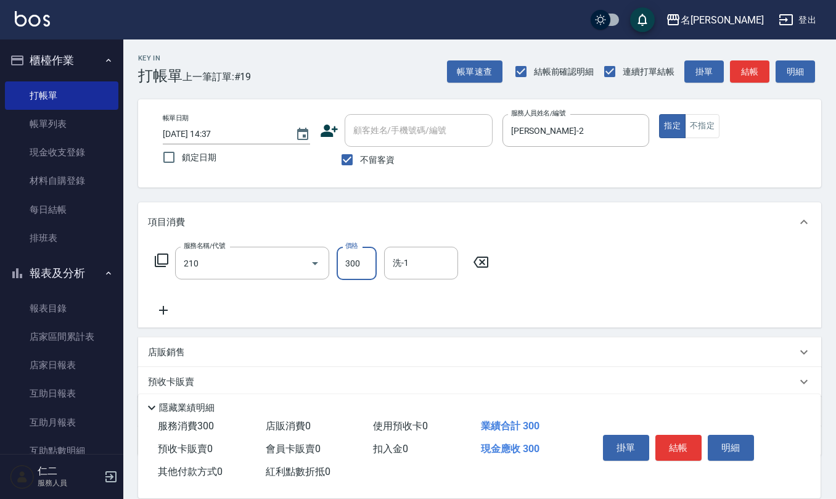
type input "[PERSON_NAME]洗髮精(210)"
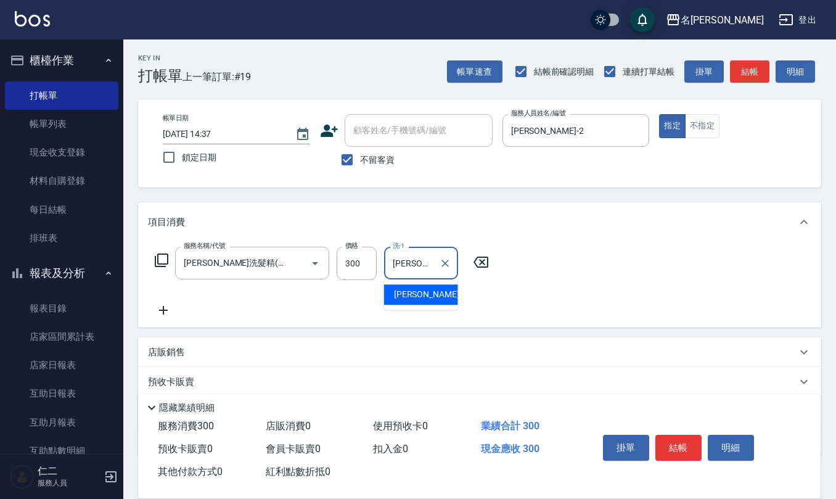
type input "[PERSON_NAME]-23"
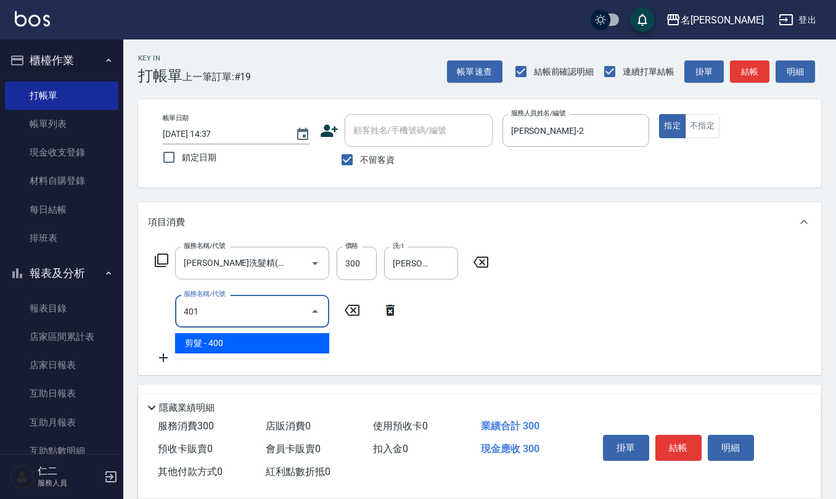
type input "剪髮(401)"
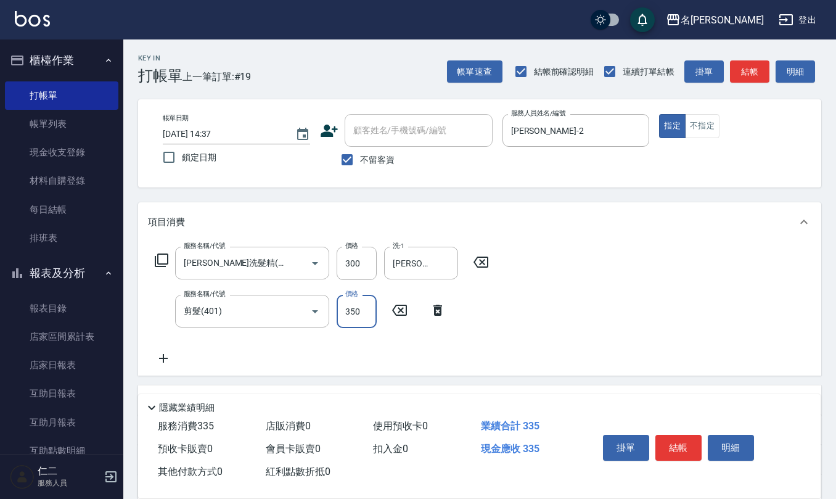
type input "350"
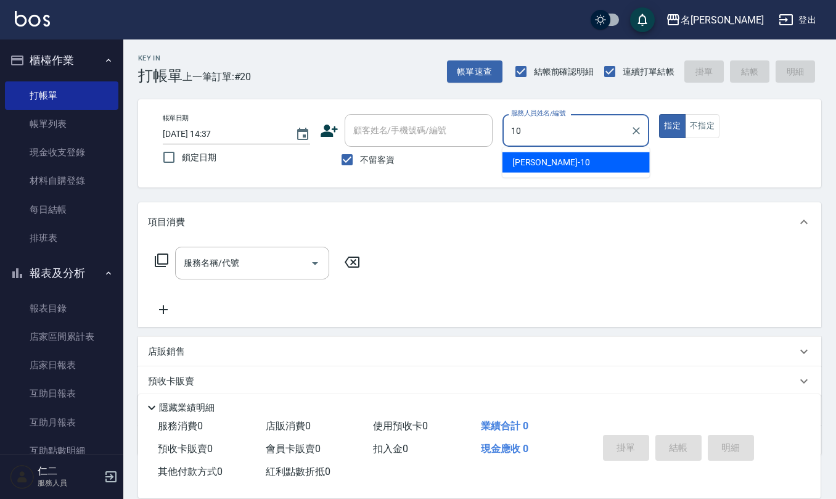
type input "[PERSON_NAME]-10"
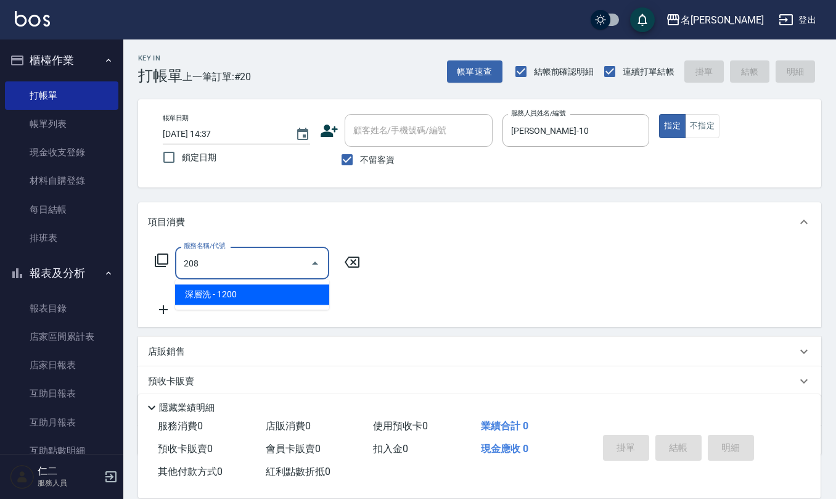
type input "深層洗(208)"
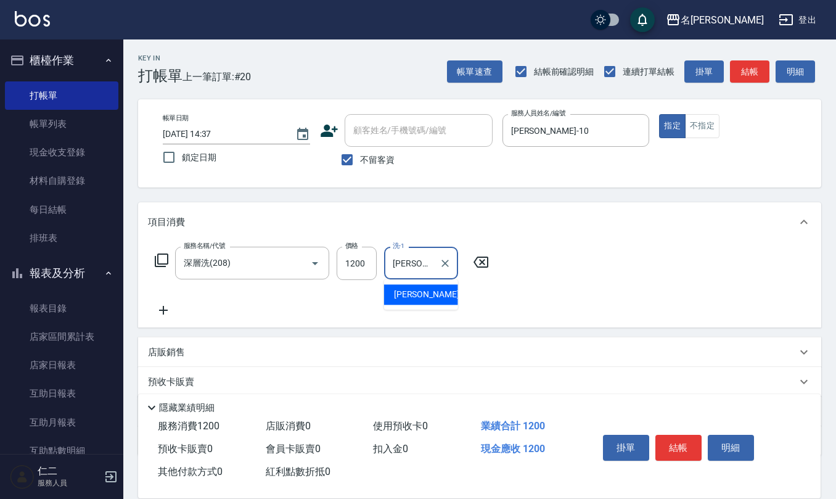
type input "[PERSON_NAME]-33"
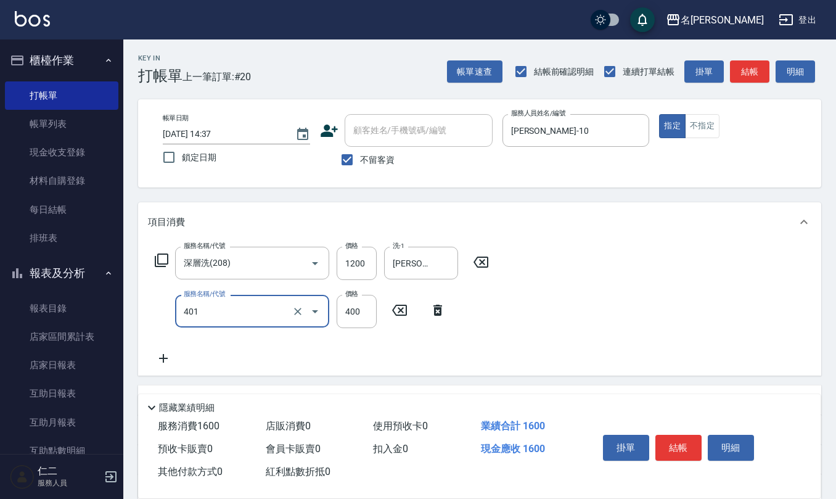
type input "剪髮(401)"
type input "360"
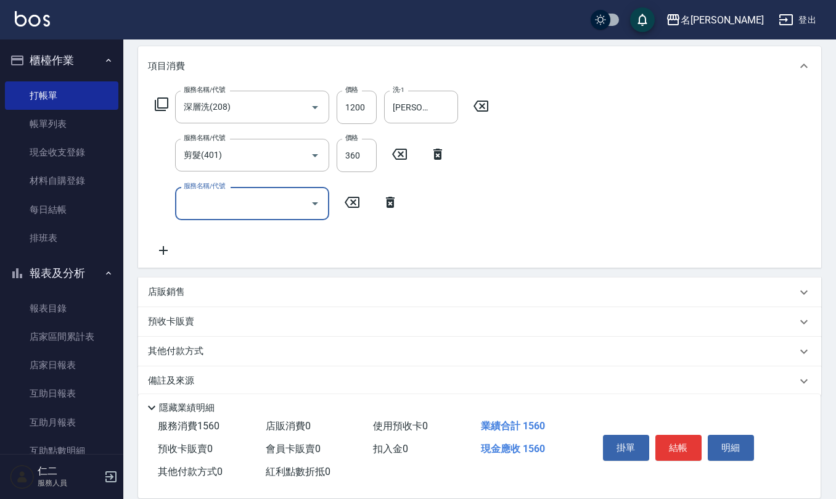
scroll to position [168, 0]
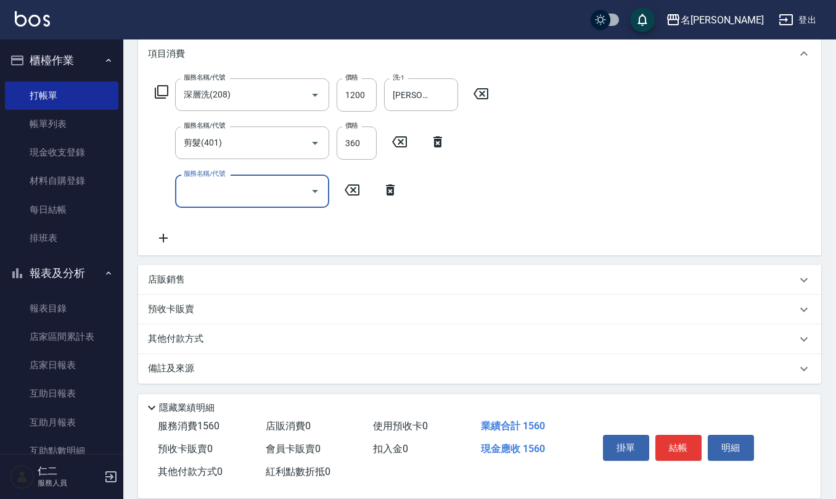
click at [210, 284] on div "店販銷售" at bounding box center [472, 279] width 649 height 13
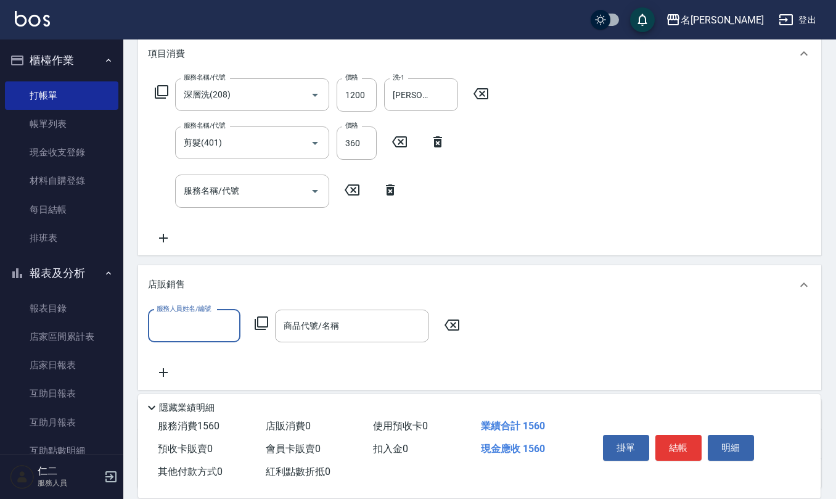
scroll to position [1, 0]
type input "[PERSON_NAME]-10"
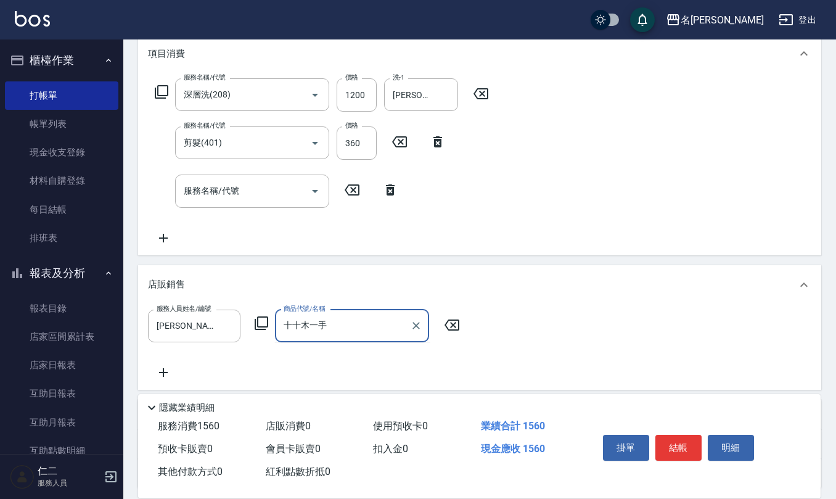
type input "韓"
type input "十"
type input "十十木一"
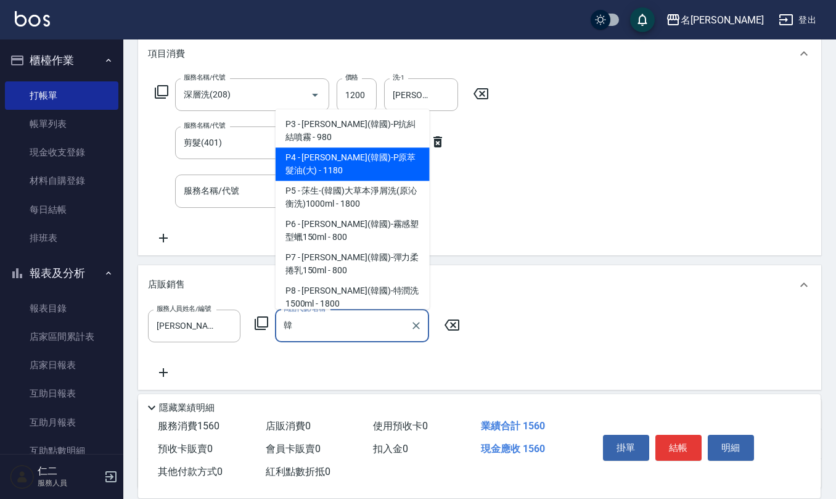
type input "[PERSON_NAME](韓國)-P原萃髮油(大)"
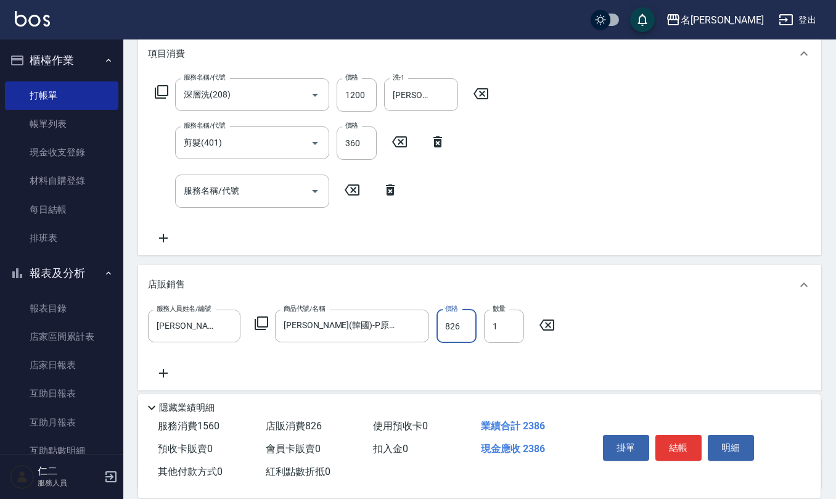
type input "826"
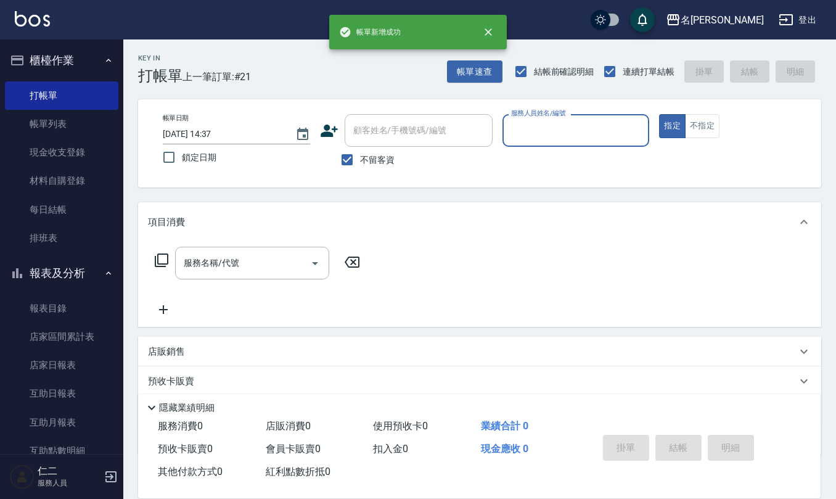
scroll to position [0, 0]
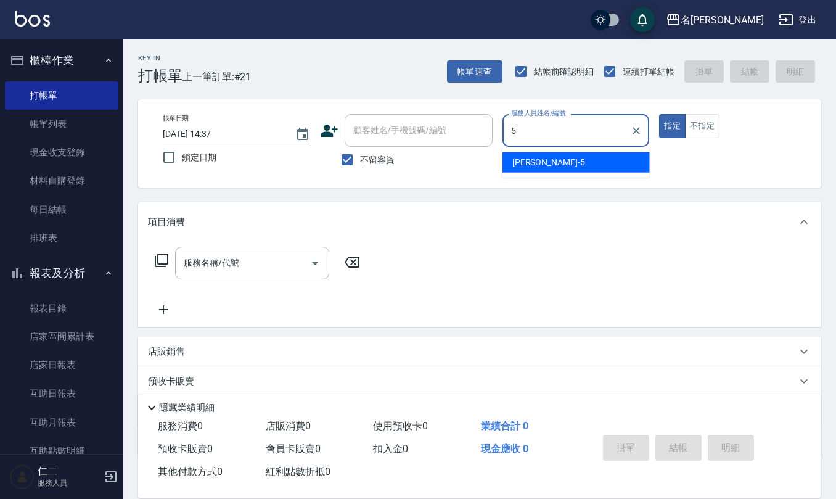
type input "[PERSON_NAME]5"
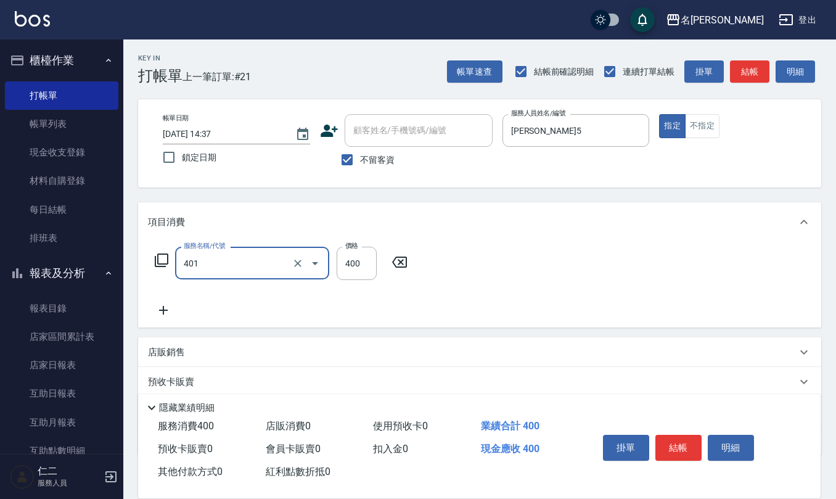
type input "剪髮(401)"
type input "250"
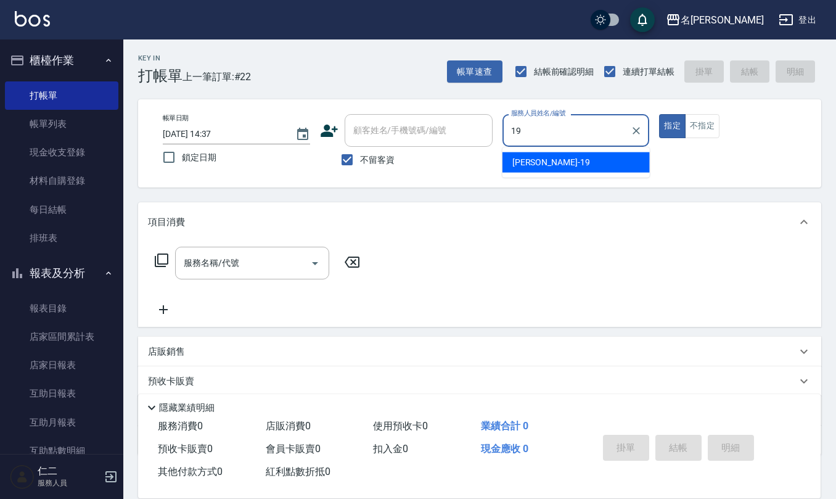
type input "[PERSON_NAME]-19"
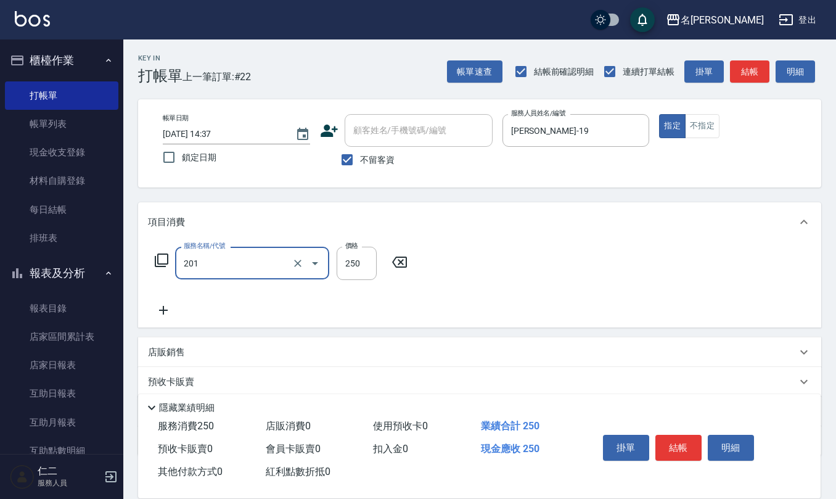
type input "洗髮(201)"
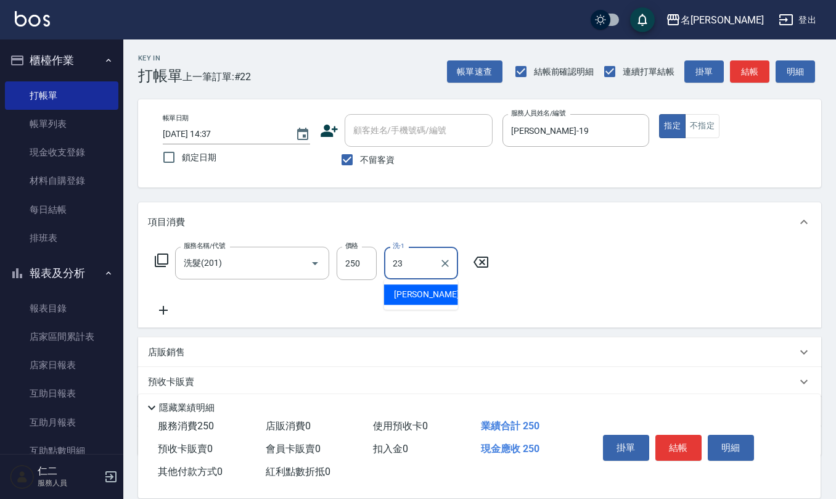
type input "[PERSON_NAME]-23"
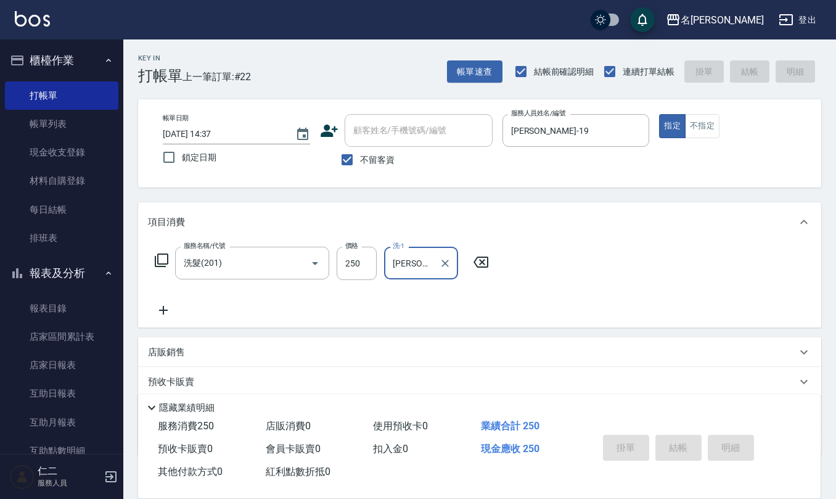
type input "[DATE] 14:38"
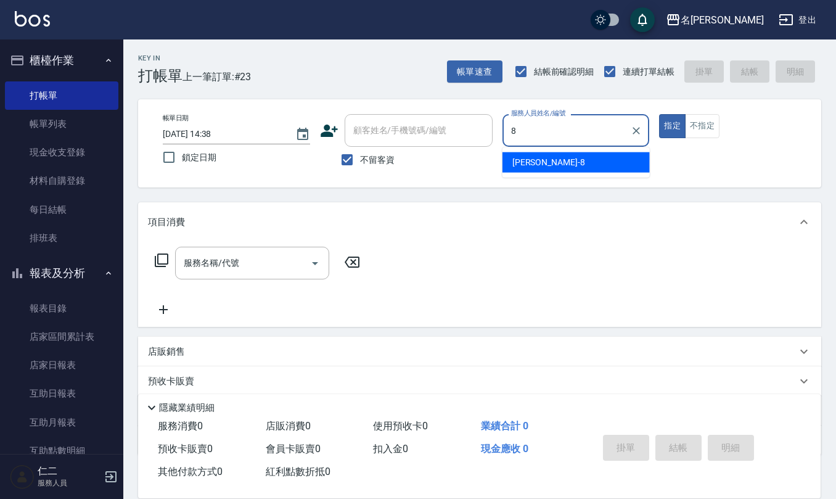
type input "[PERSON_NAME]-8"
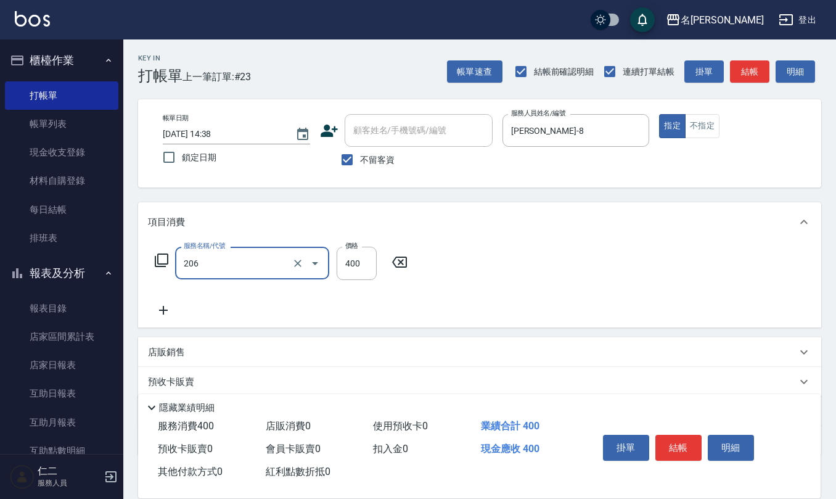
type input "健康洗(206)"
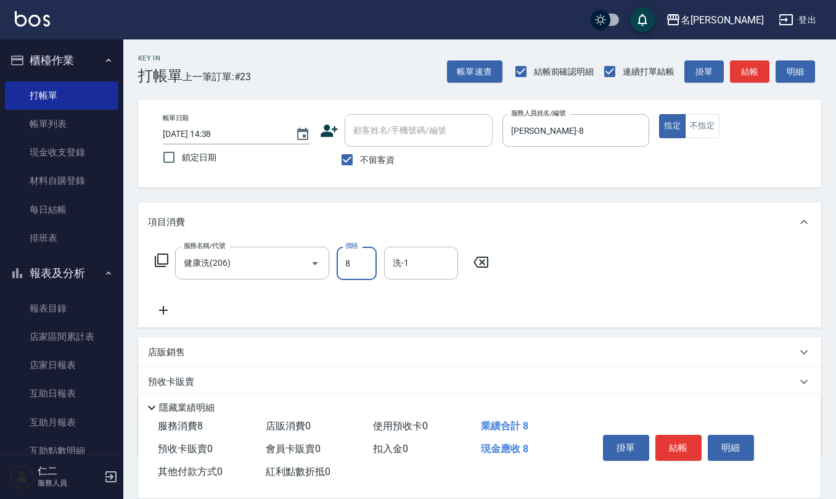
click at [363, 271] on input "8" at bounding box center [357, 263] width 40 height 33
type input "400"
type input "[PERSON_NAME]-8"
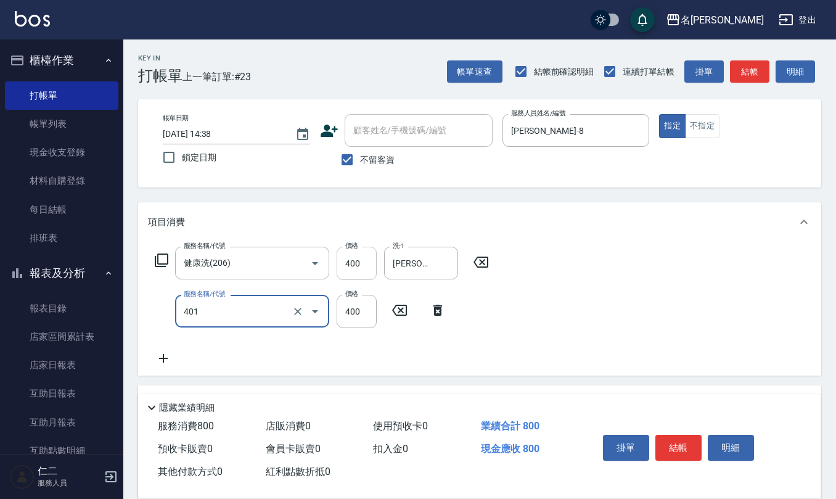
type input "剪髮(401)"
type input "200"
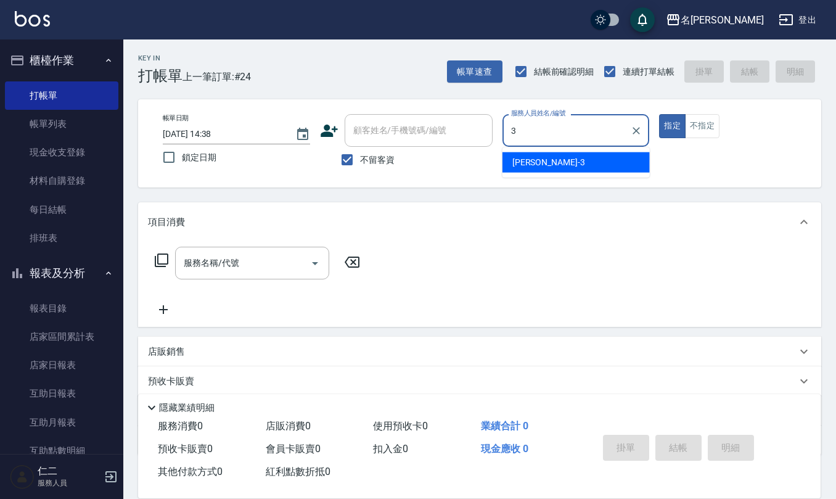
type input "[PERSON_NAME]-3"
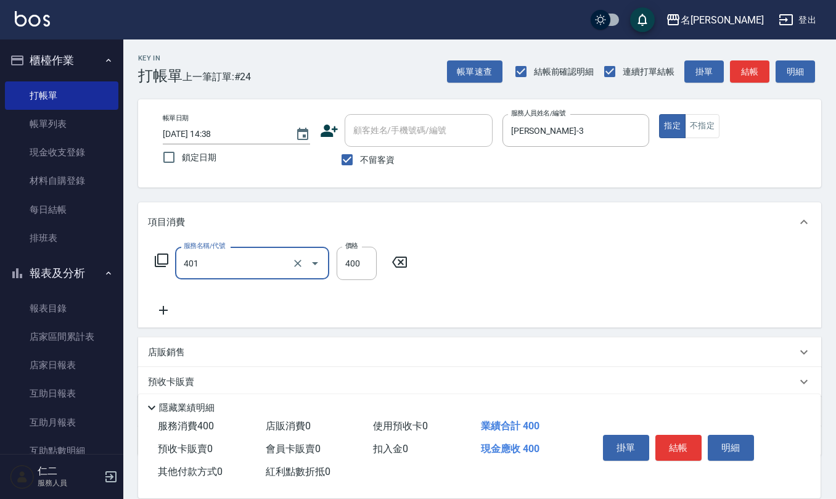
type input "剪髮(401)"
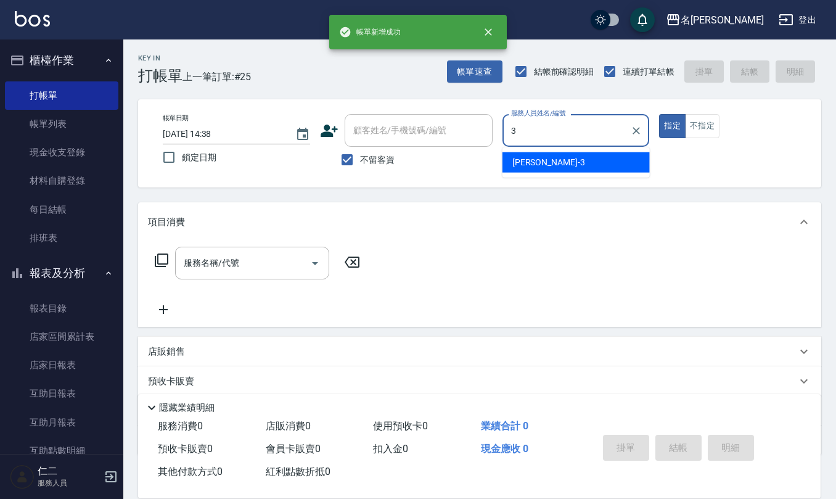
type input "[PERSON_NAME]-3"
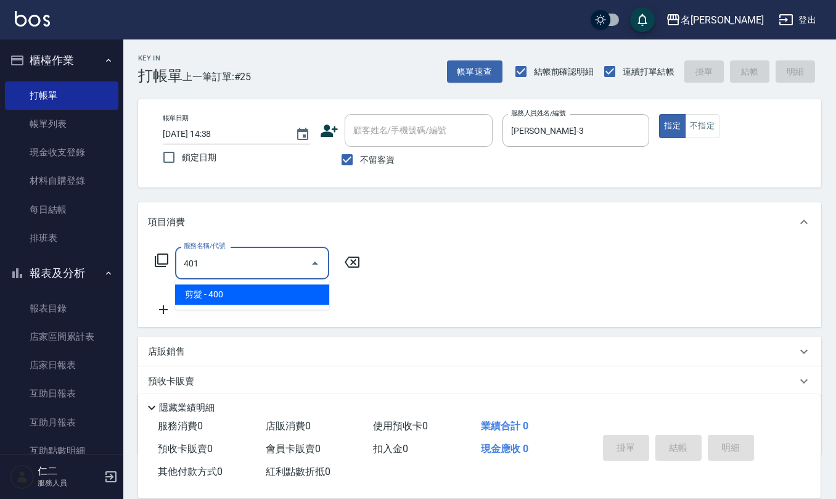
type input "剪髮(401)"
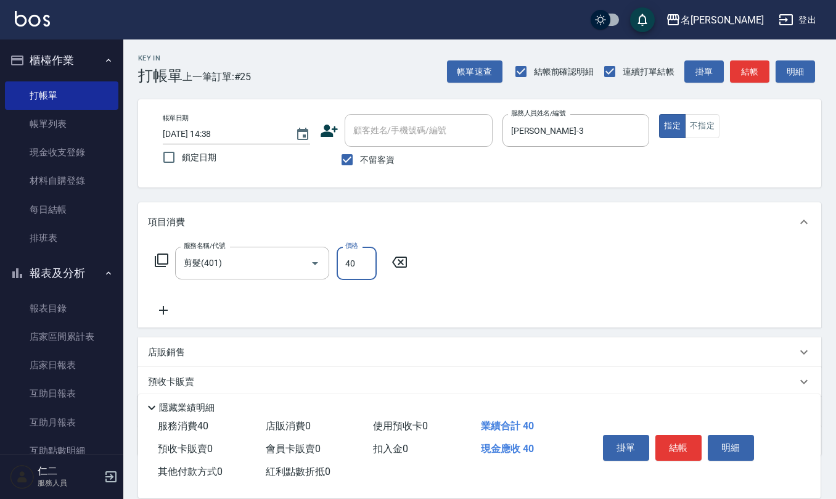
type input "400"
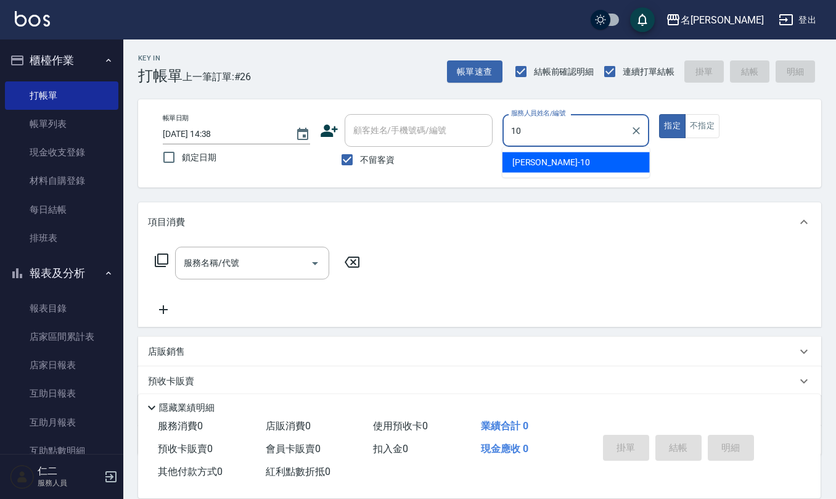
type input "[PERSON_NAME]-10"
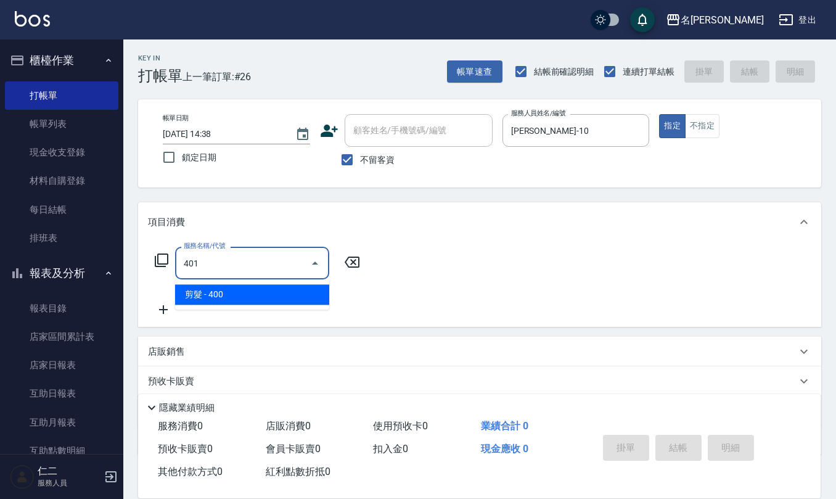
type input "剪髮(401)"
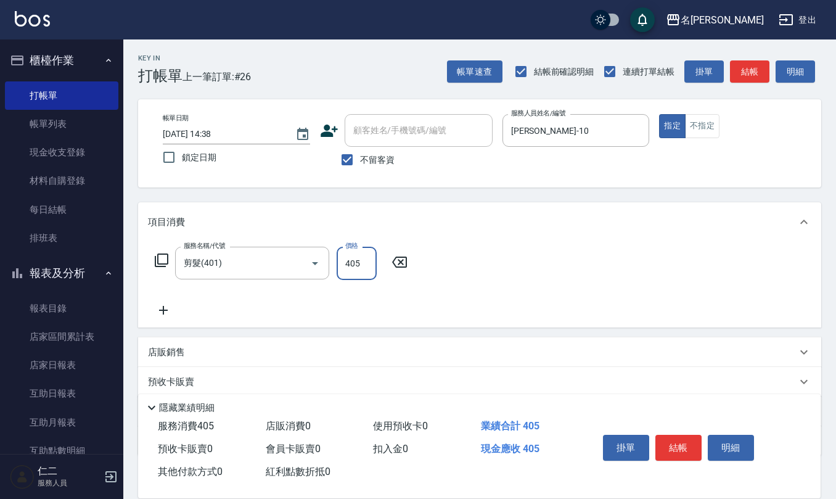
type input "405"
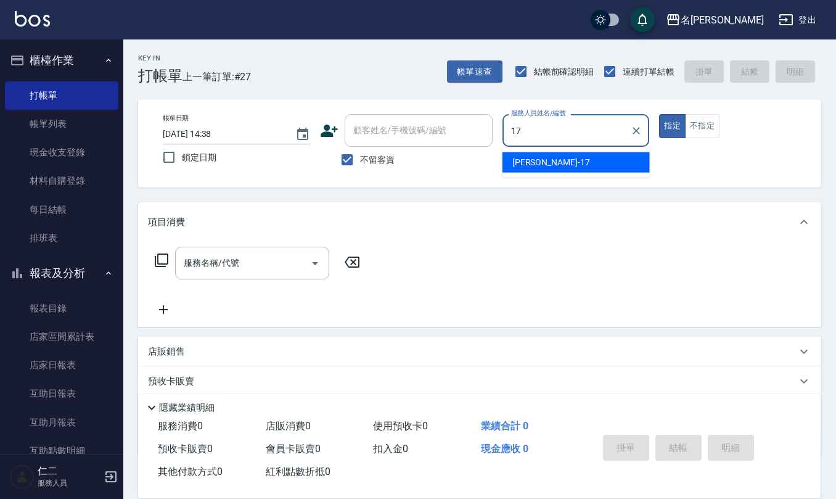
type input "[PERSON_NAME]-17"
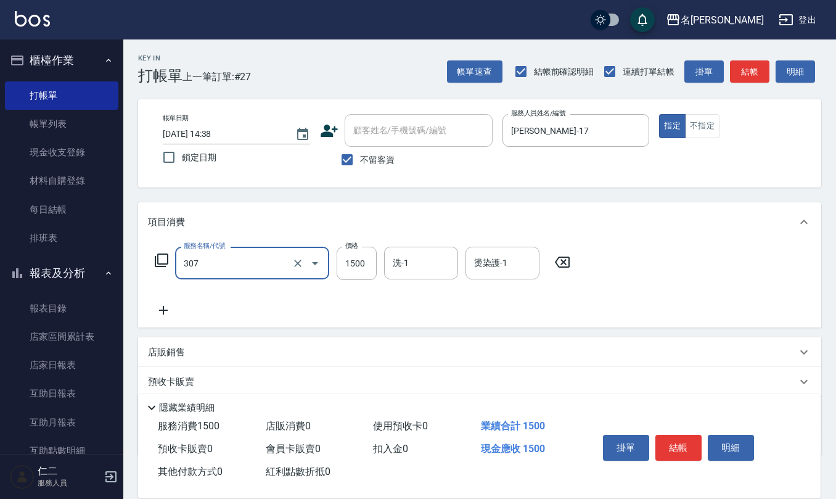
type input "EF麥拉寧燙髮1500(307)"
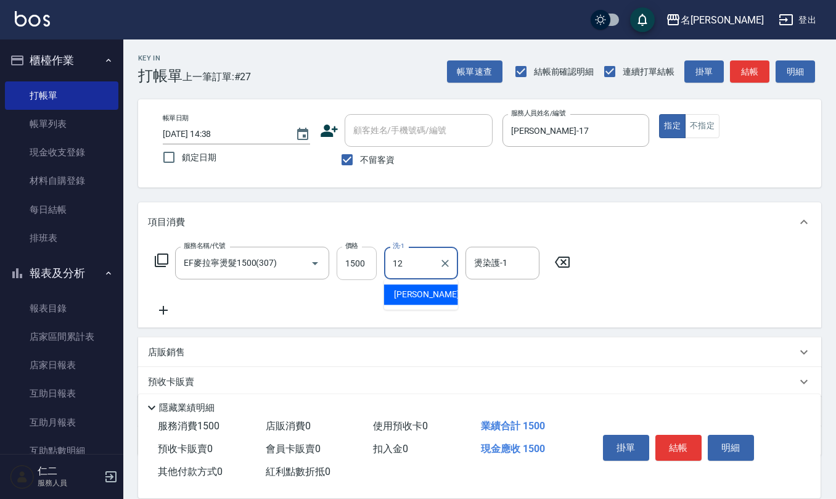
type input "12"
click at [353, 253] on input "1500" at bounding box center [357, 263] width 40 height 33
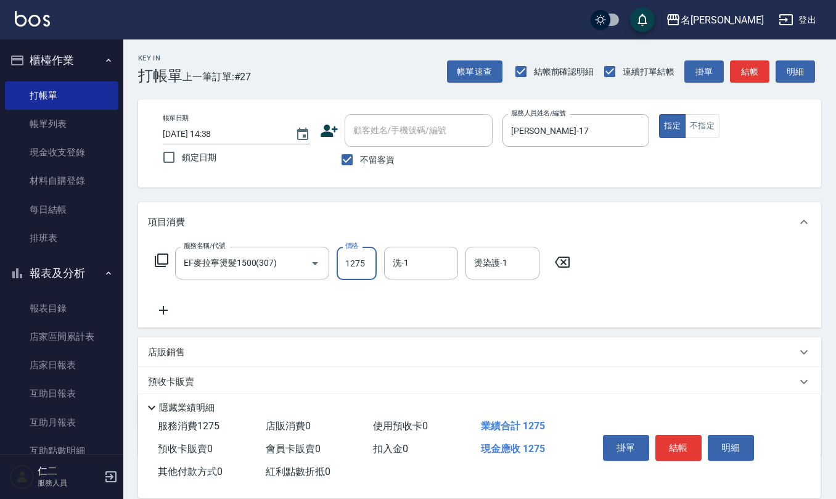
type input "1275"
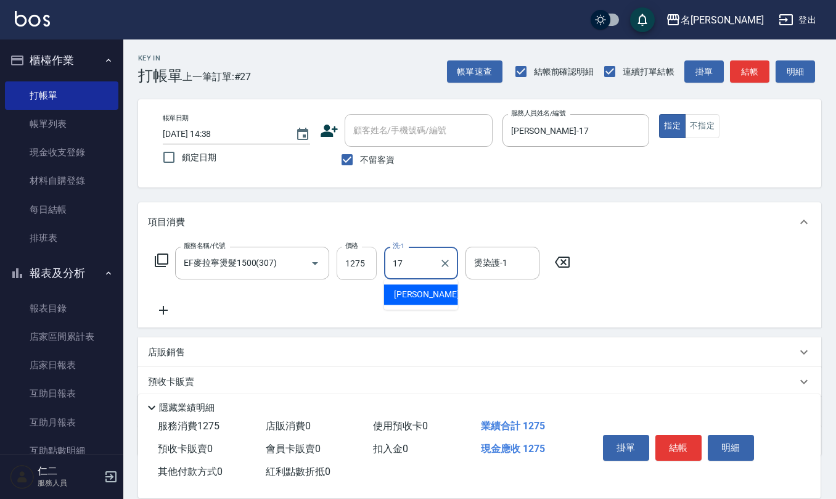
type input "[PERSON_NAME]-17"
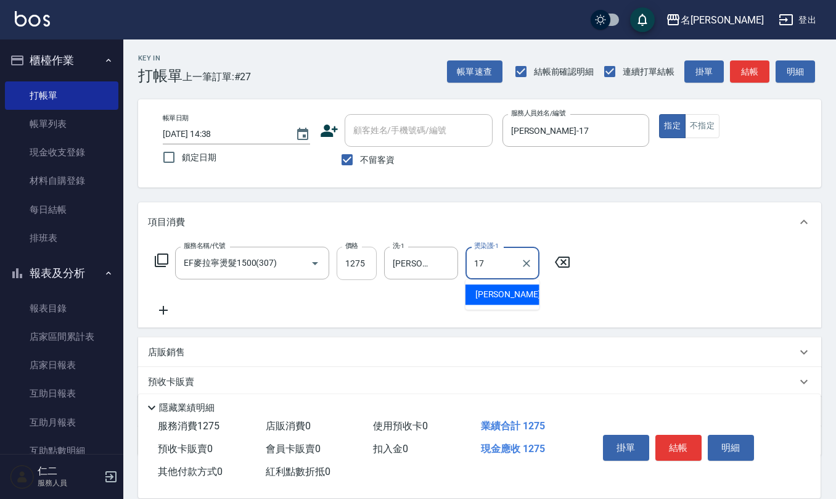
type input "[PERSON_NAME]-17"
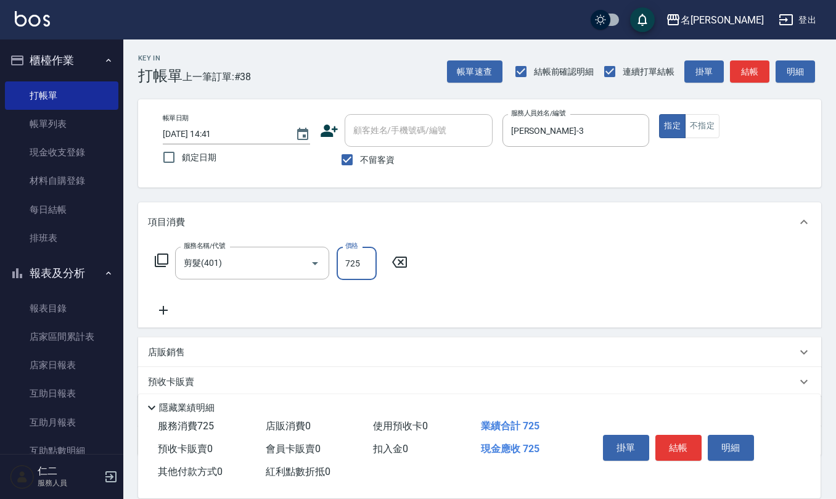
scroll to position [72, 0]
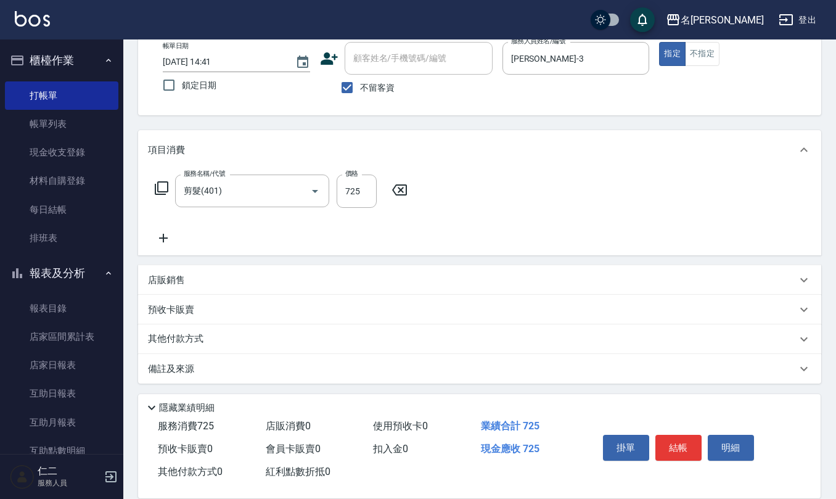
click at [191, 369] on p "備註及來源" at bounding box center [171, 369] width 46 height 13
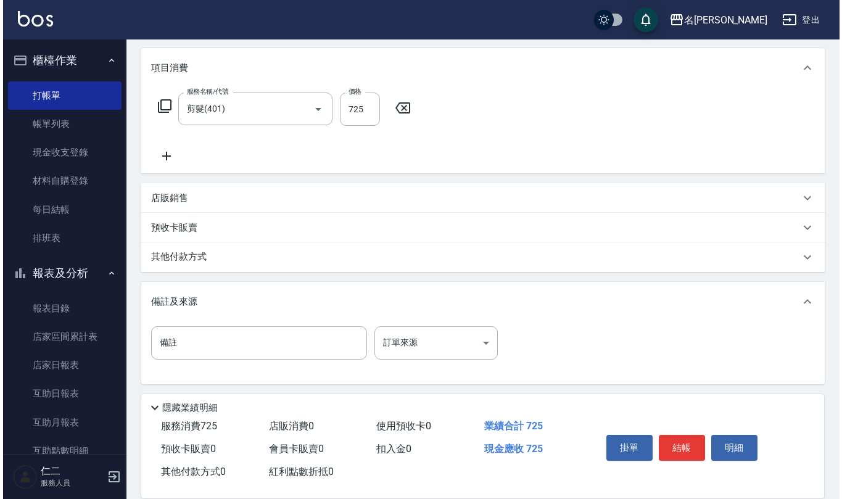
scroll to position [155, 0]
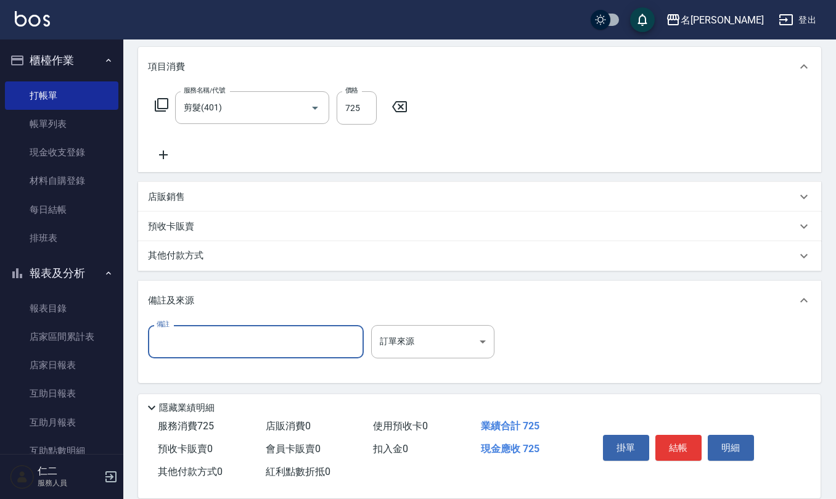
click at [232, 334] on input "備註" at bounding box center [256, 341] width 216 height 33
click at [668, 437] on button "結帳" at bounding box center [678, 448] width 46 height 26
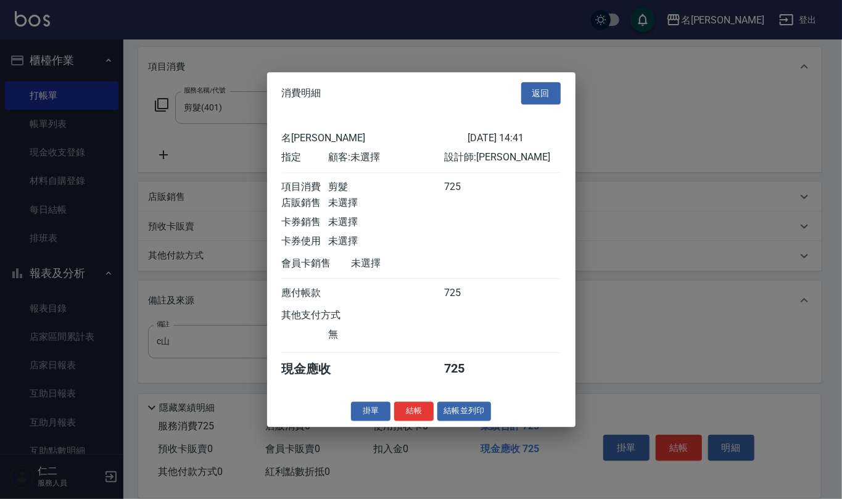
click at [415, 414] on button "結帳" at bounding box center [413, 410] width 39 height 19
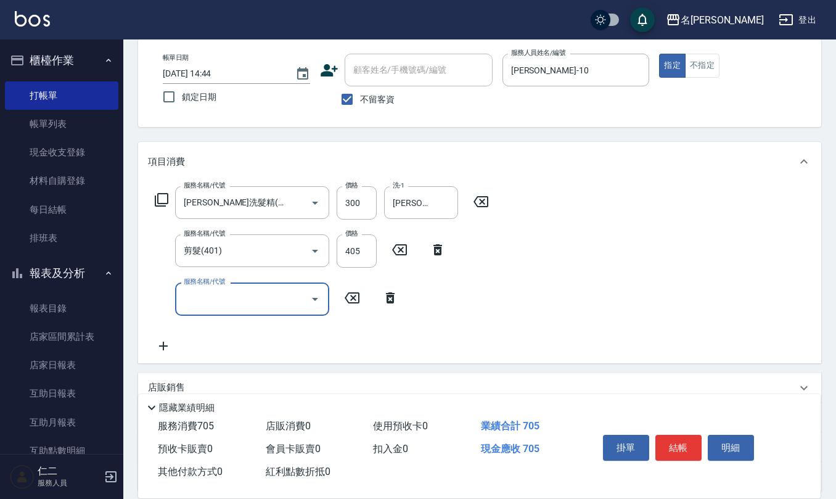
scroll to position [168, 0]
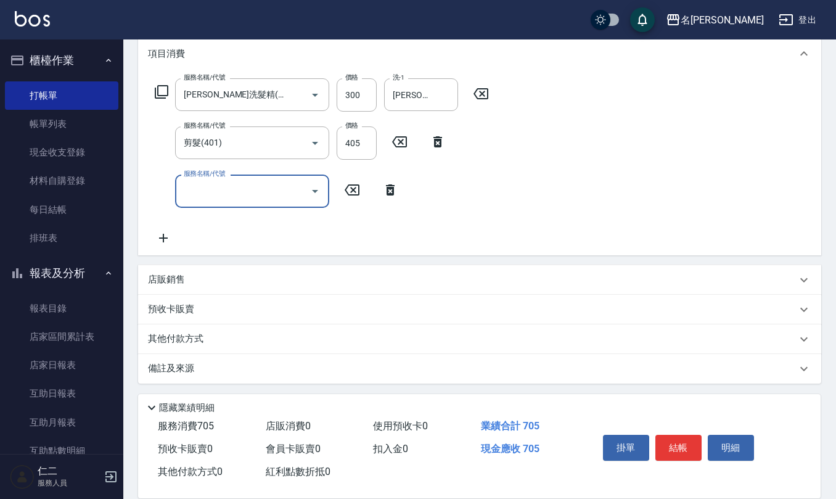
click at [213, 268] on div "店販銷售" at bounding box center [479, 280] width 683 height 30
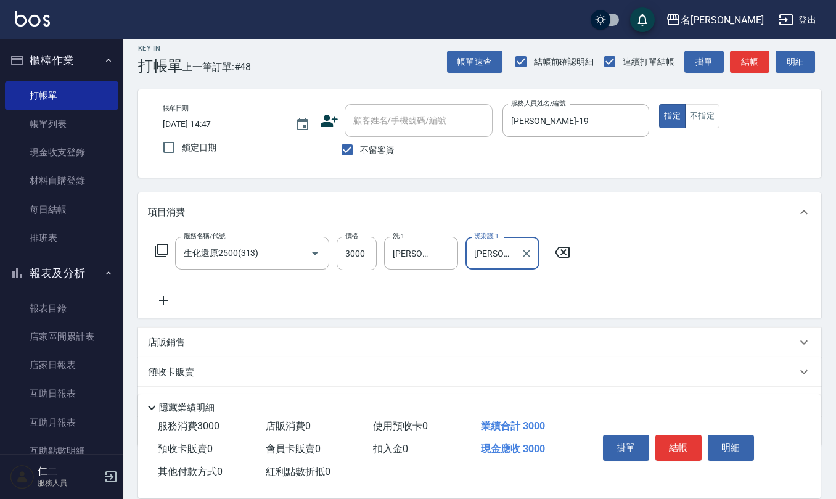
scroll to position [72, 0]
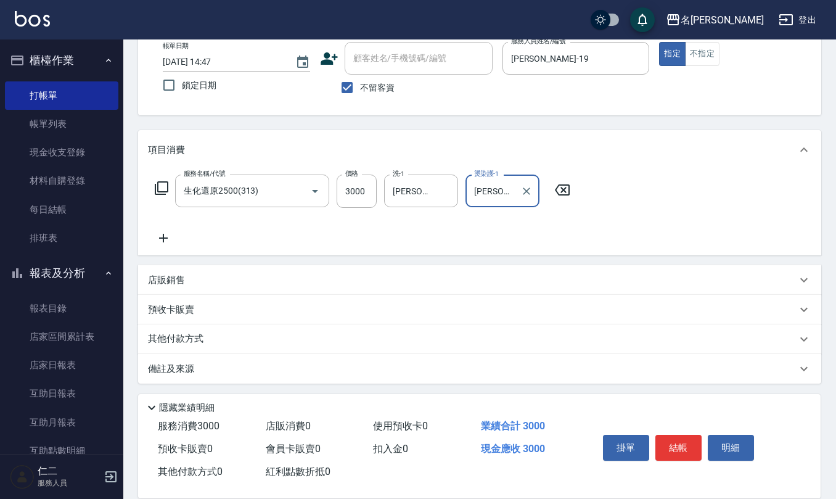
click at [231, 361] on div "備註及來源" at bounding box center [479, 369] width 683 height 30
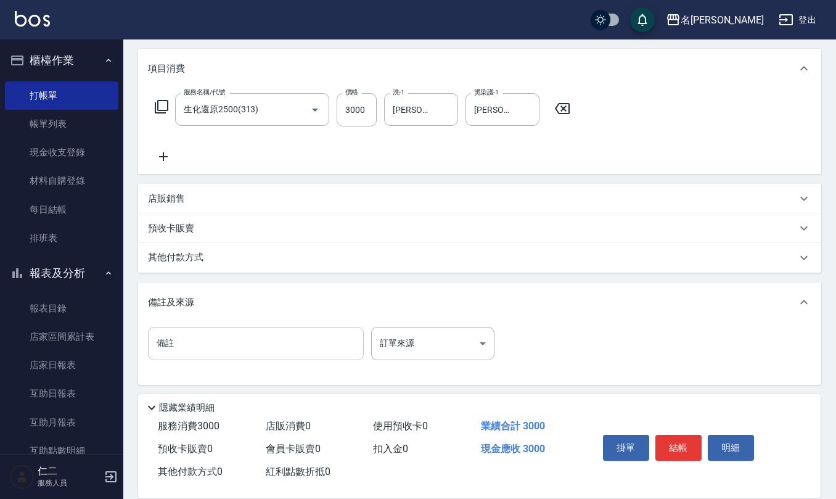
scroll to position [155, 0]
click at [232, 347] on input "備註" at bounding box center [256, 341] width 216 height 33
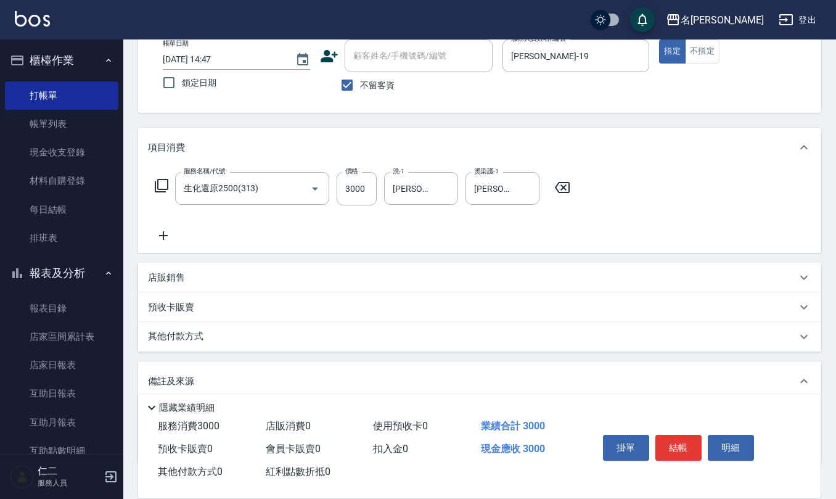
scroll to position [0, 0]
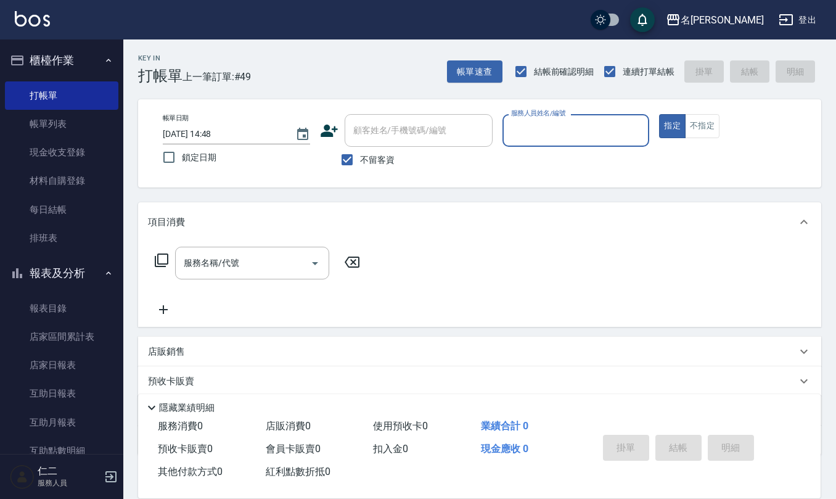
click at [659, 114] on button "指定" at bounding box center [672, 126] width 27 height 24
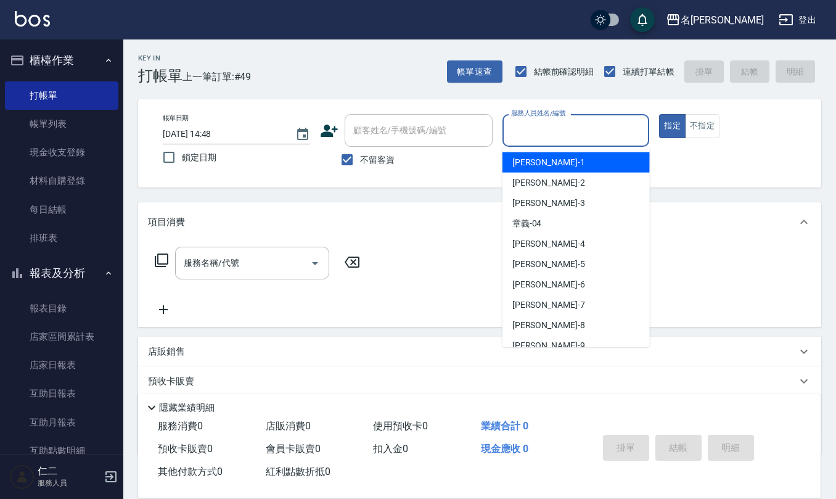
click at [597, 129] on input "服務人員姓名/編號" at bounding box center [576, 131] width 136 height 22
